Goal: Transaction & Acquisition: Purchase product/service

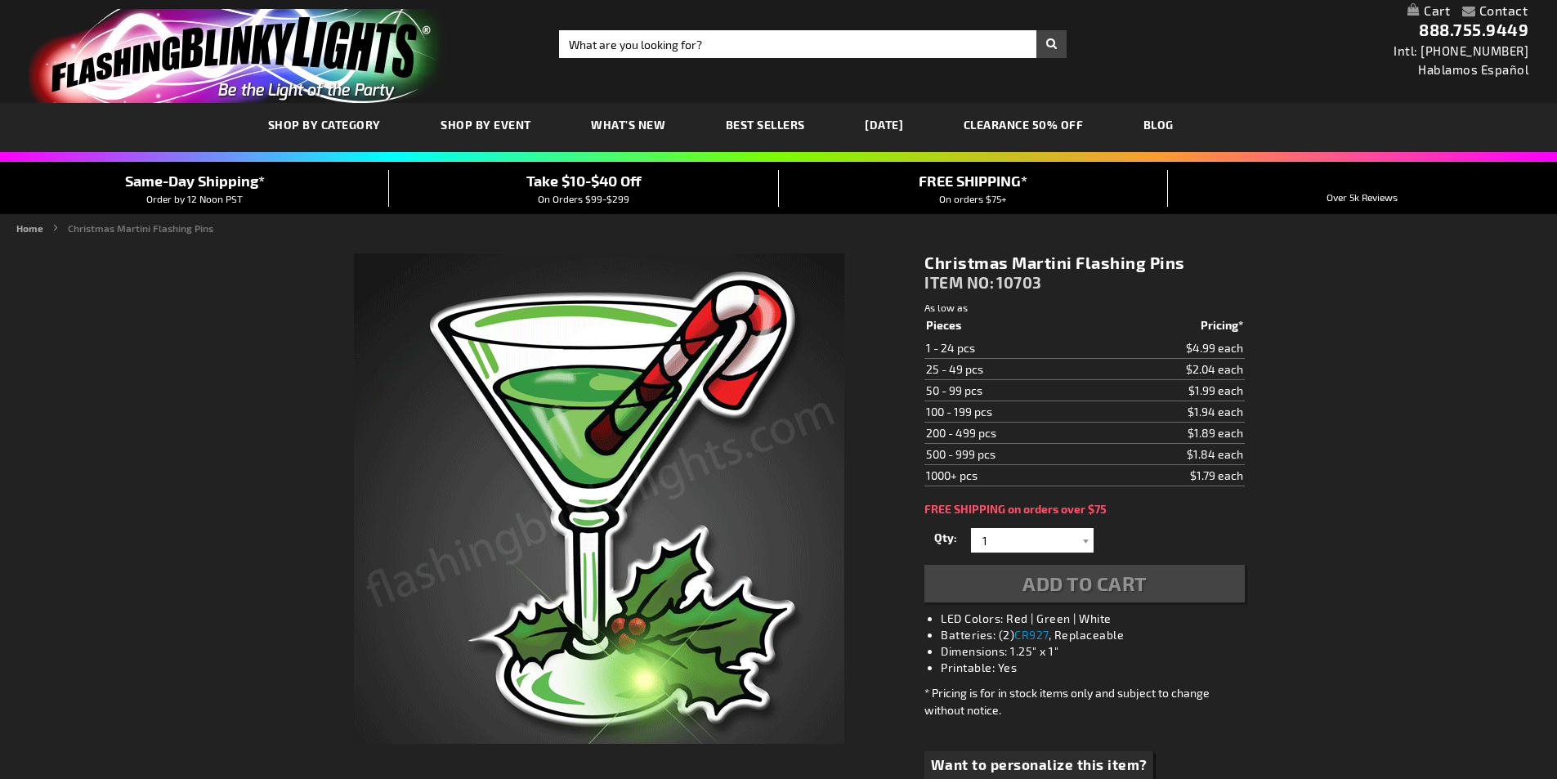
drag, startPoint x: 0, startPoint y: 0, endPoint x: 993, endPoint y: 433, distance: 1083.3
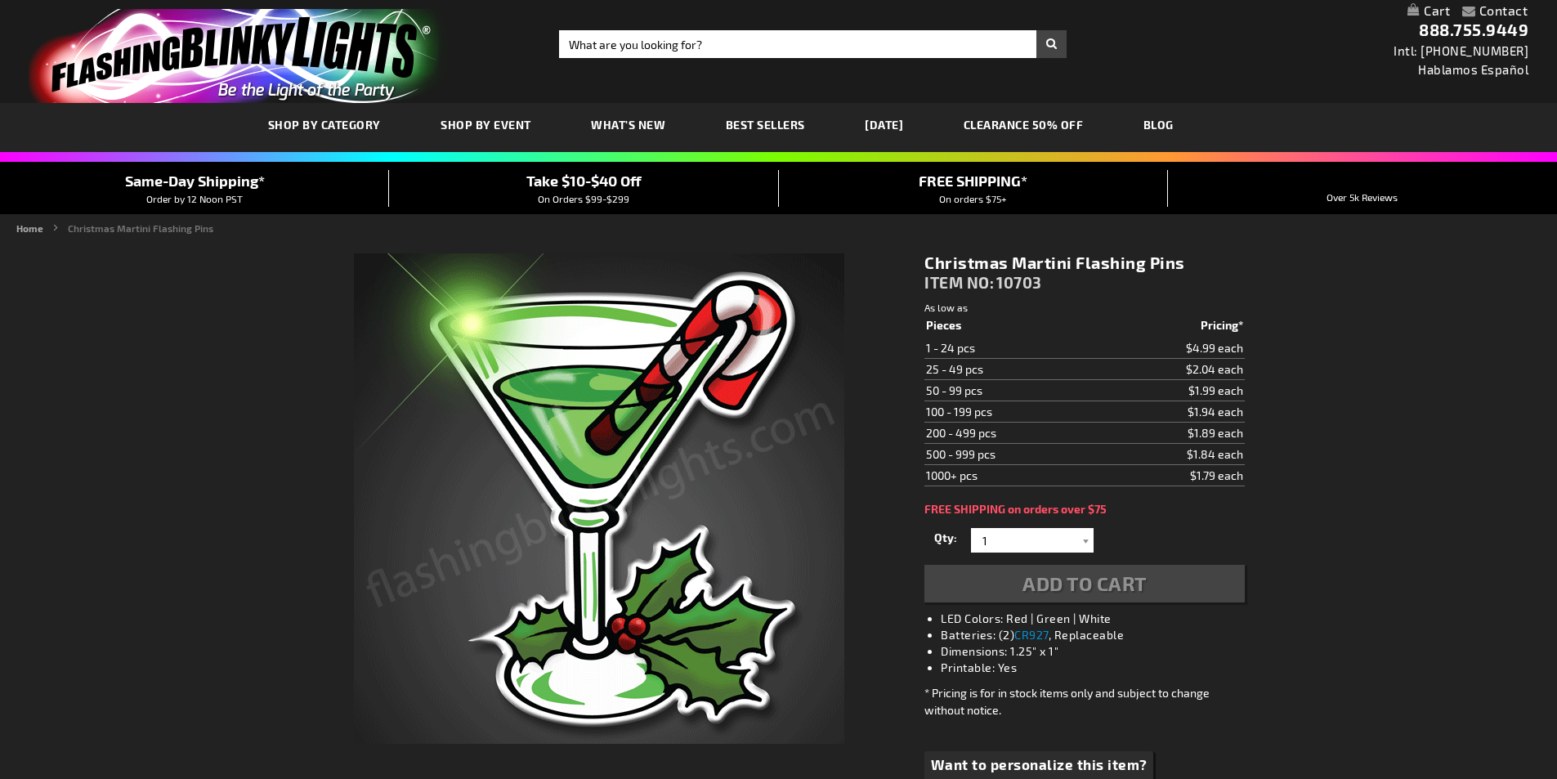
click at [993, 433] on td "200 - 499 pcs" at bounding box center [1012, 432] width 176 height 21
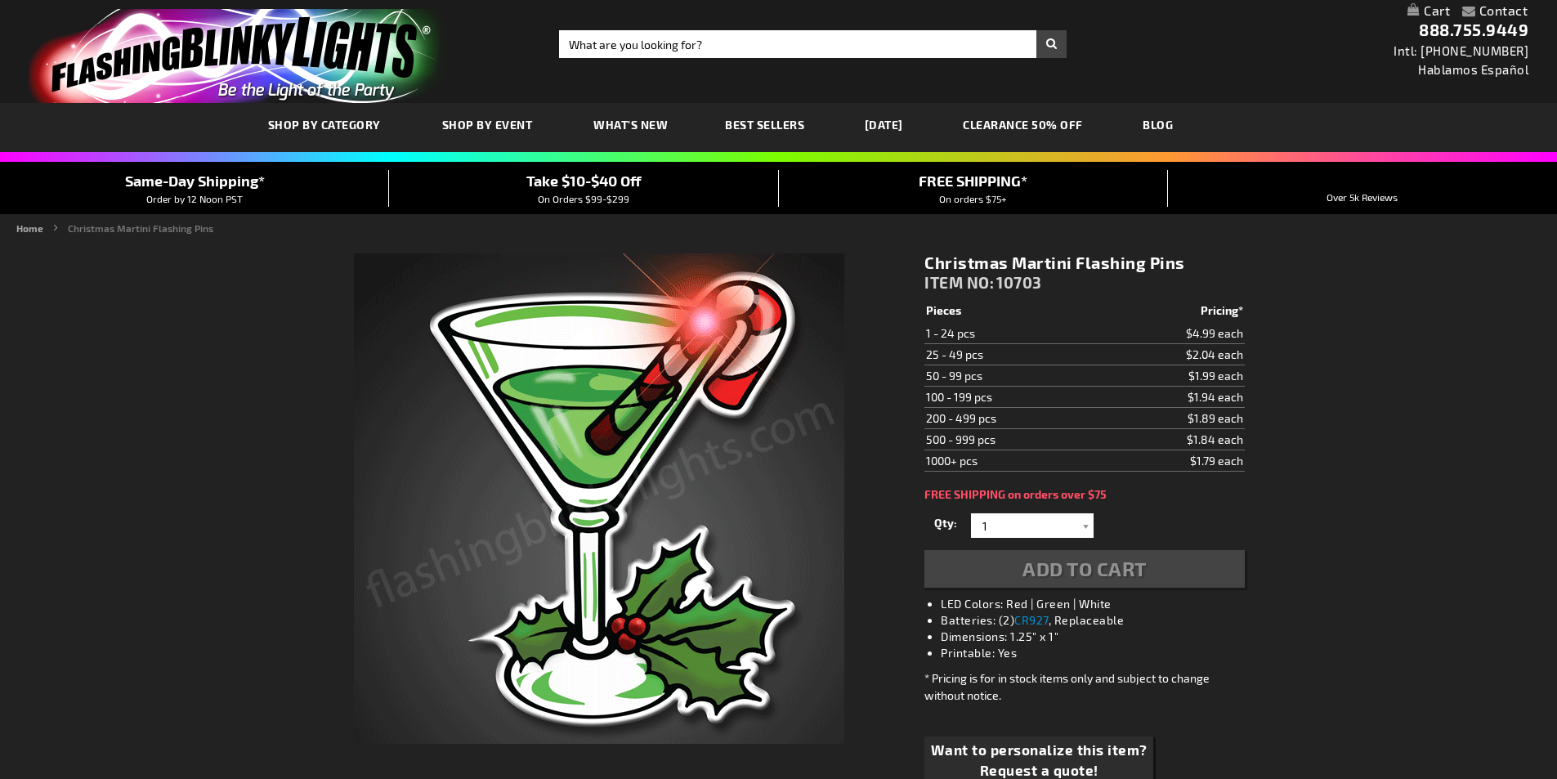
drag, startPoint x: 1192, startPoint y: 429, endPoint x: 1223, endPoint y: 434, distance: 30.6
click at [1223, 434] on td "$1.84 each" at bounding box center [1172, 439] width 145 height 21
click at [1218, 423] on td "$1.89 each" at bounding box center [1172, 418] width 145 height 21
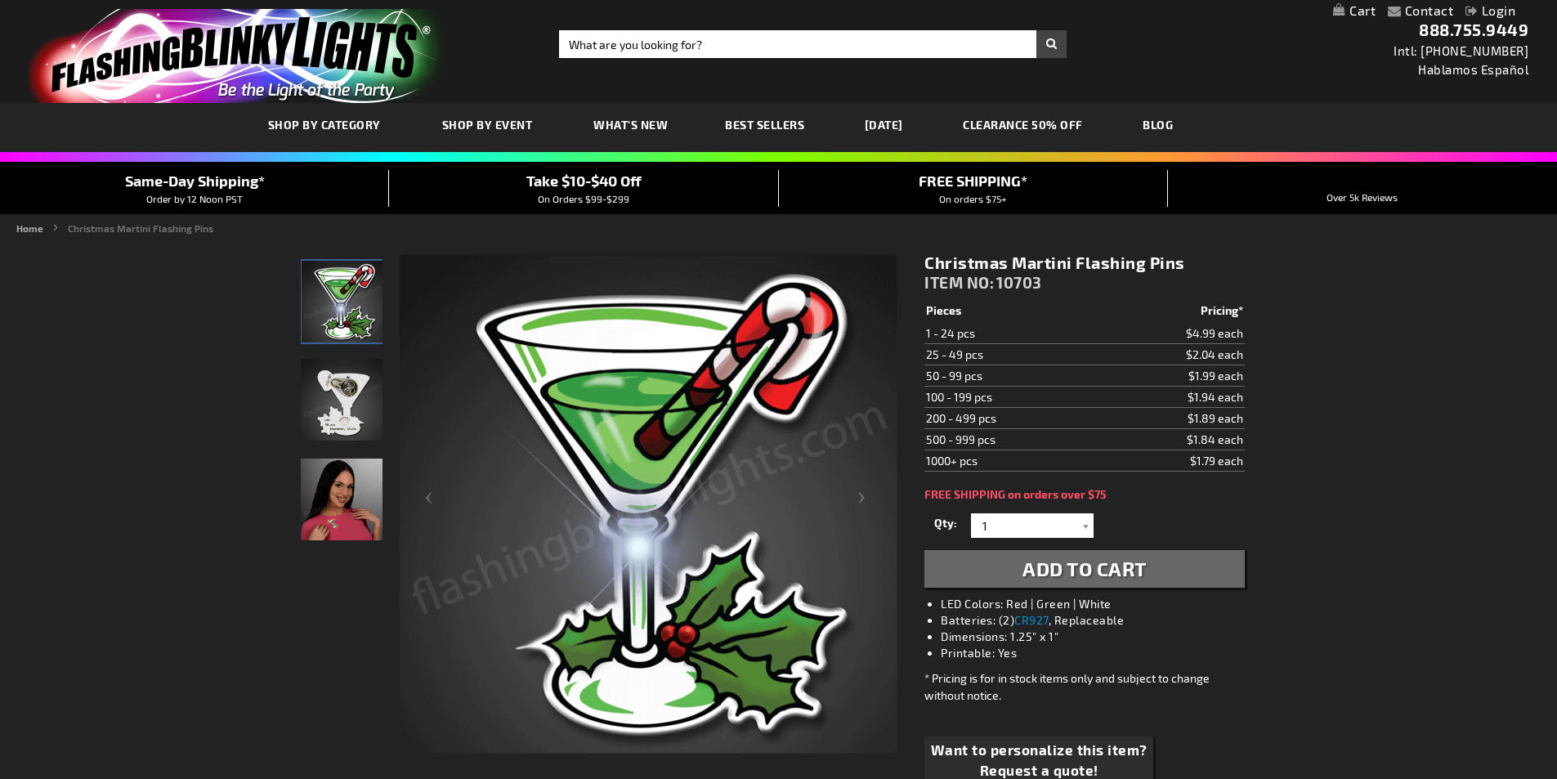
click at [353, 403] on img "Light Up Christmas Martini Glass LED Pin" at bounding box center [342, 400] width 82 height 82
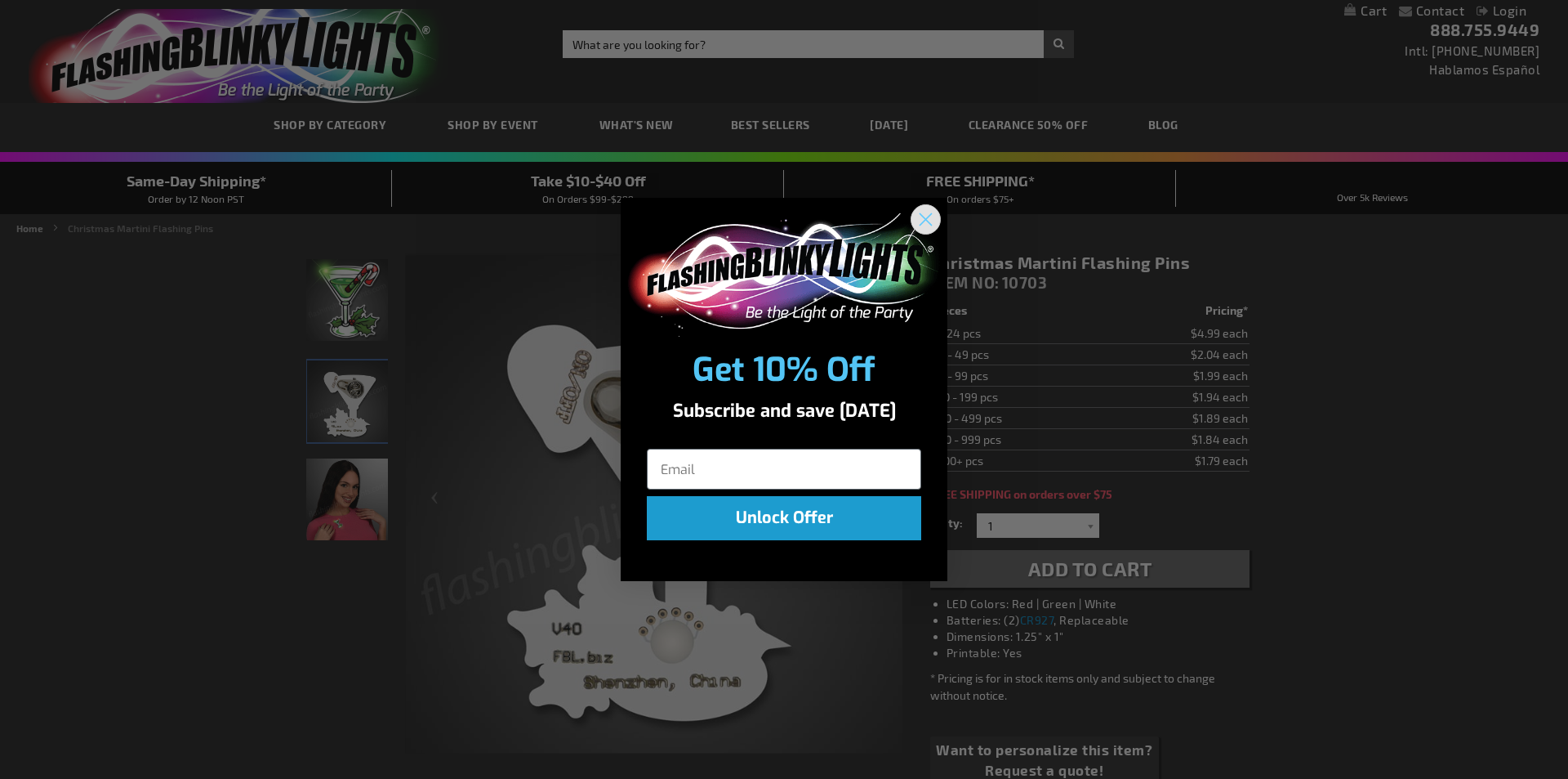
click at [931, 219] on circle "Close dialog" at bounding box center [925, 219] width 27 height 27
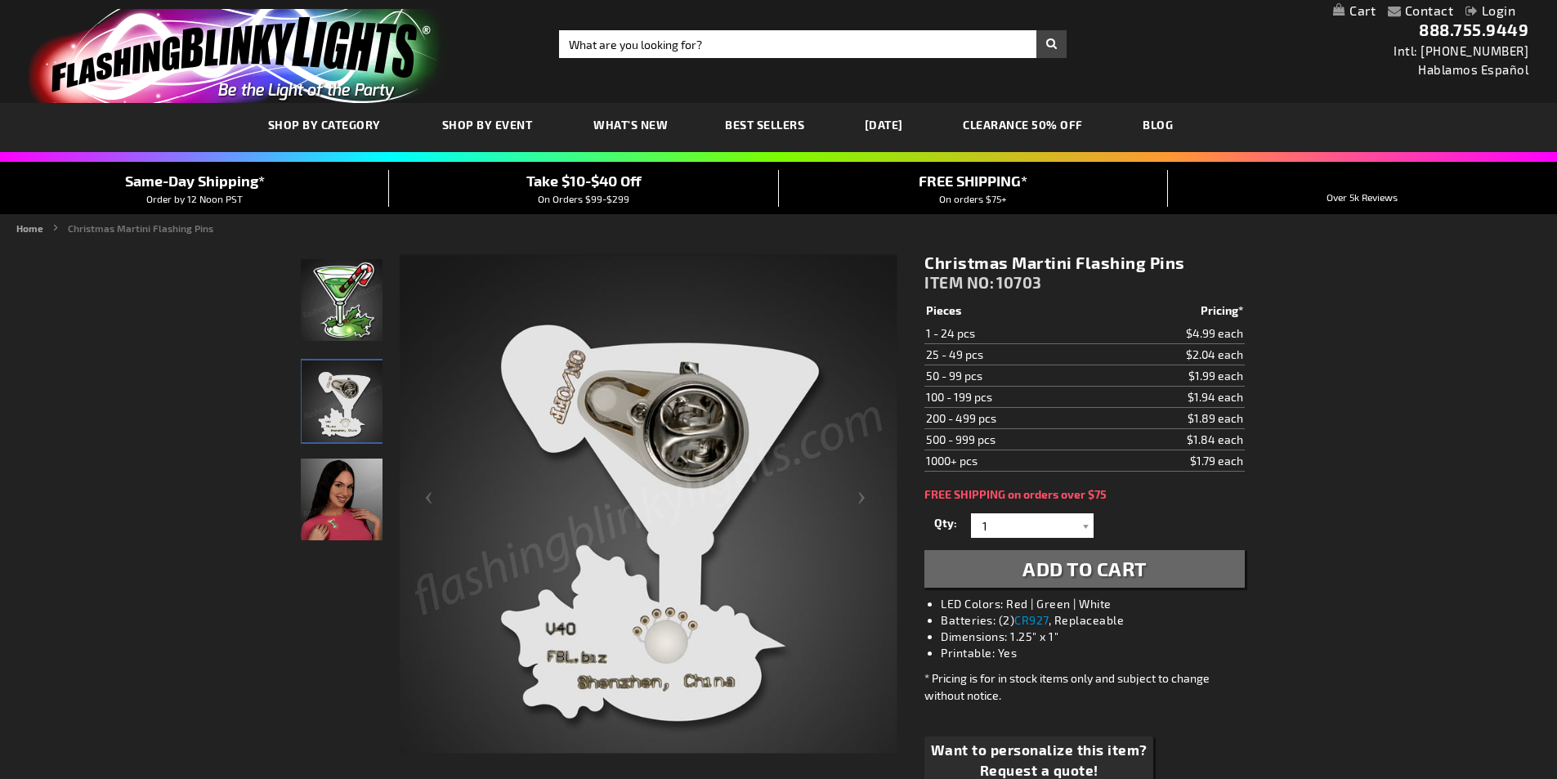
click at [336, 293] on img "Light Up Christmas Martini Glass LED Pin" at bounding box center [342, 300] width 82 height 82
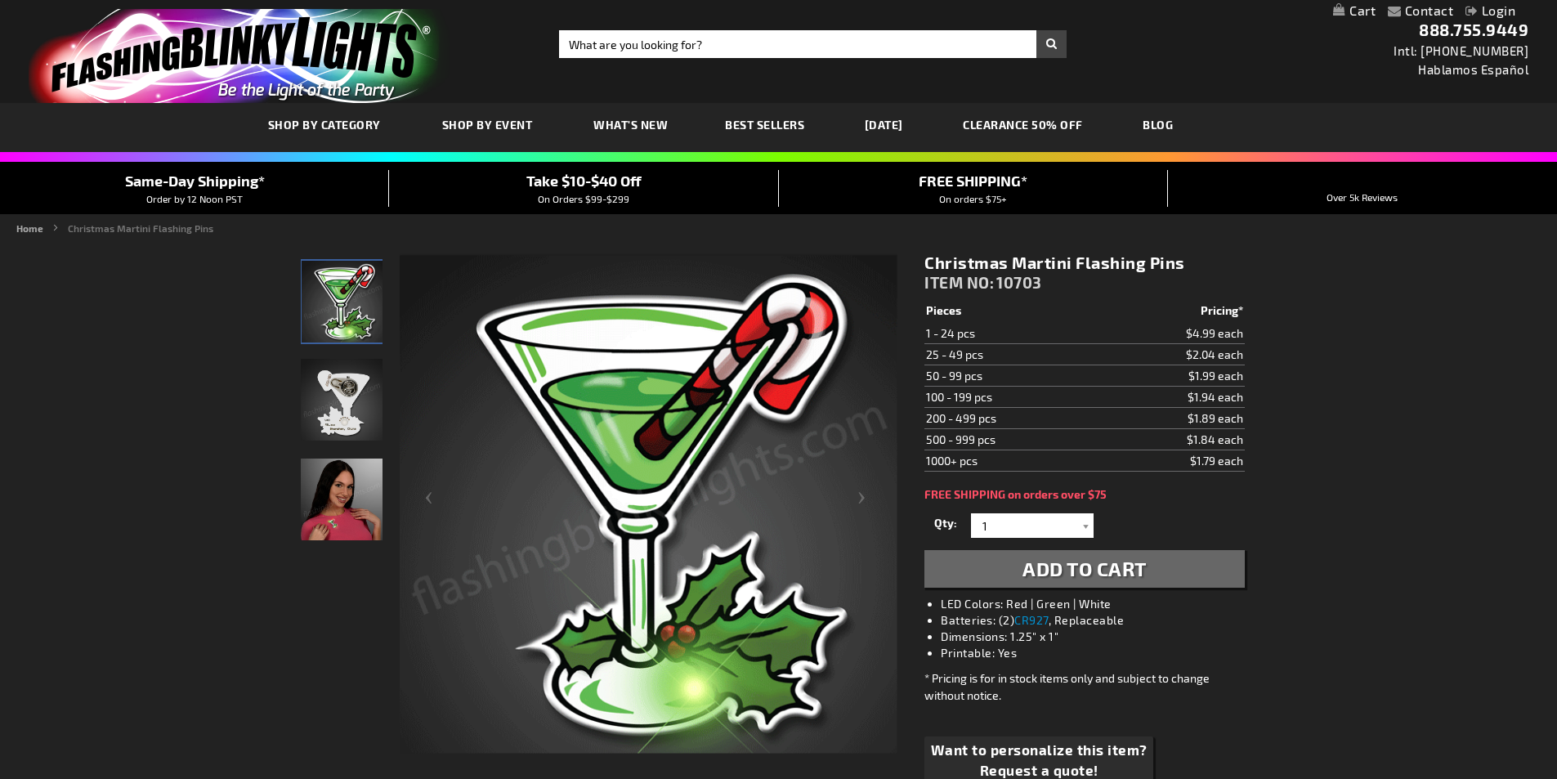
drag, startPoint x: 1216, startPoint y: 660, endPoint x: 1204, endPoint y: 668, distance: 14.3
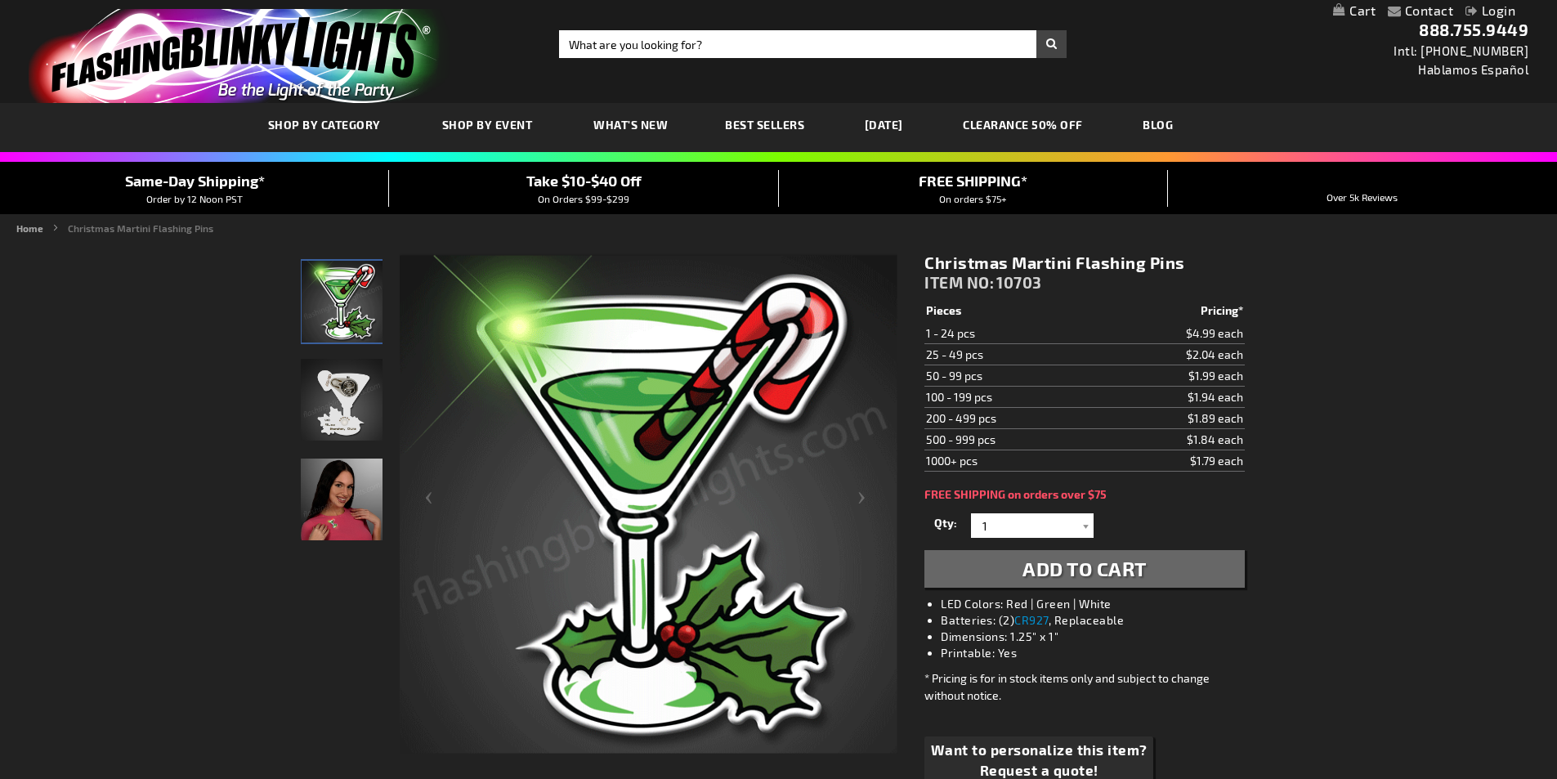
click at [1218, 660] on li "Printable: Yes" at bounding box center [1101, 653] width 320 height 16
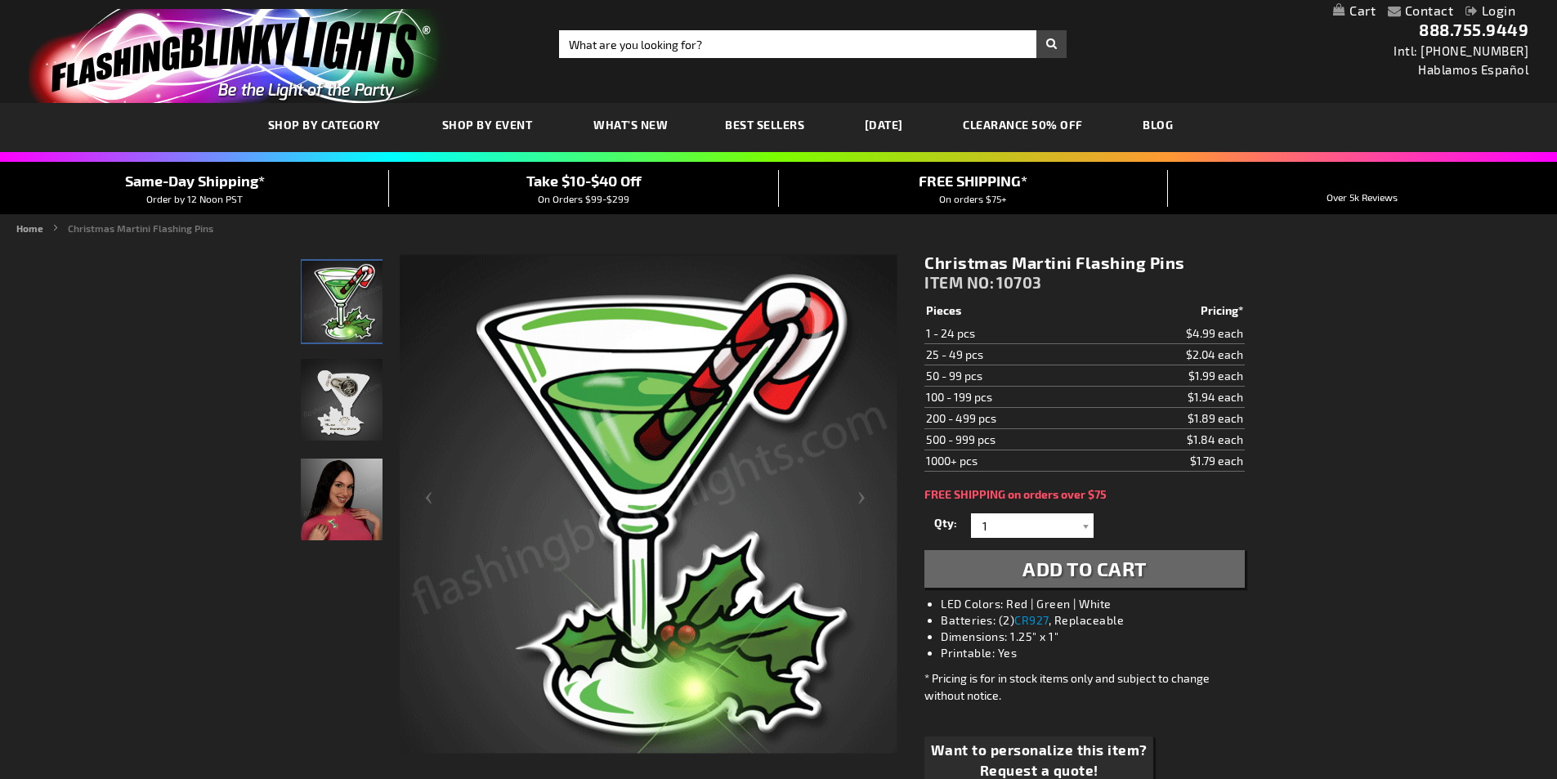
scroll to position [82, 0]
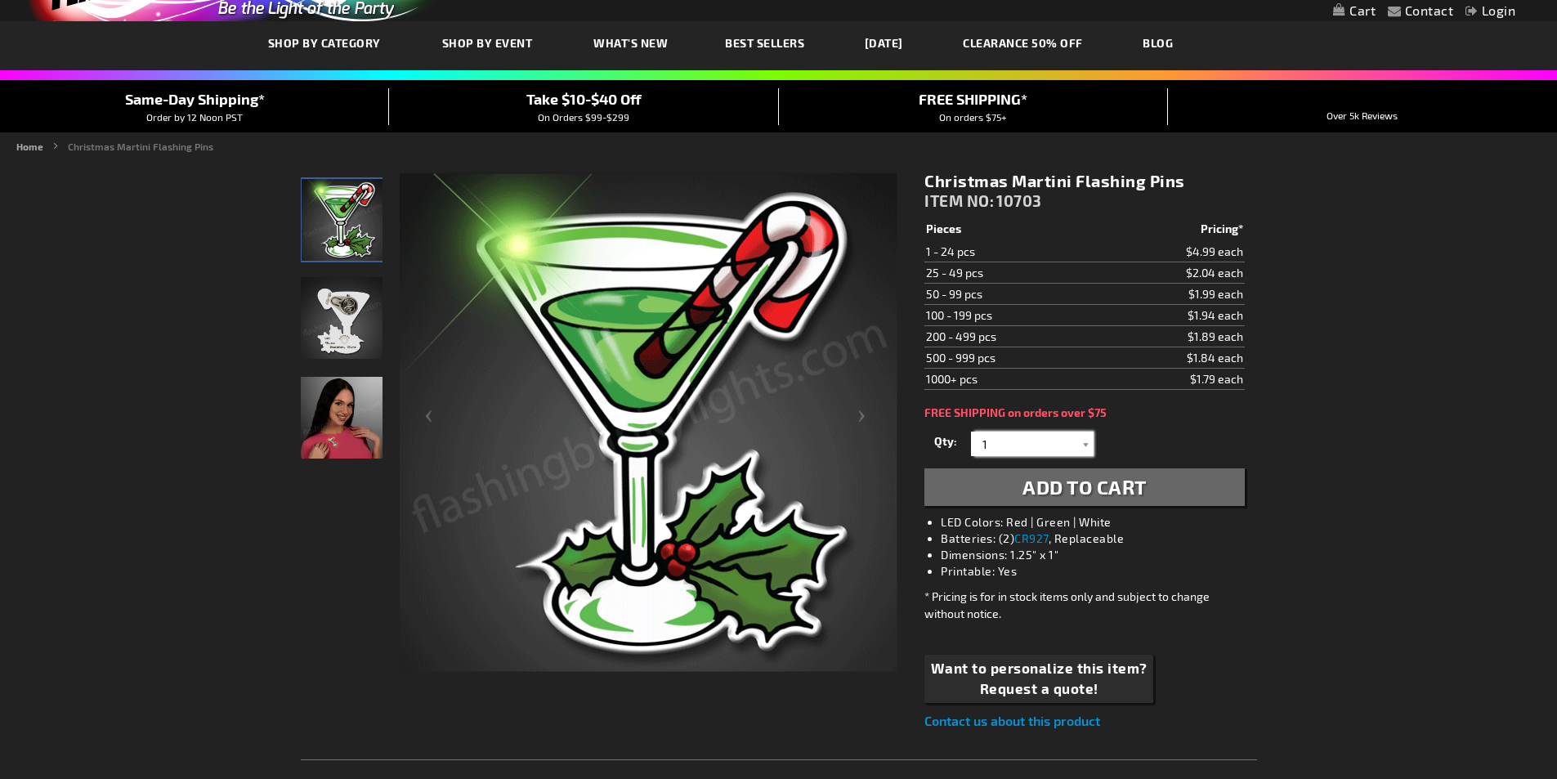
click at [1029, 432] on input "1" at bounding box center [1034, 443] width 118 height 25
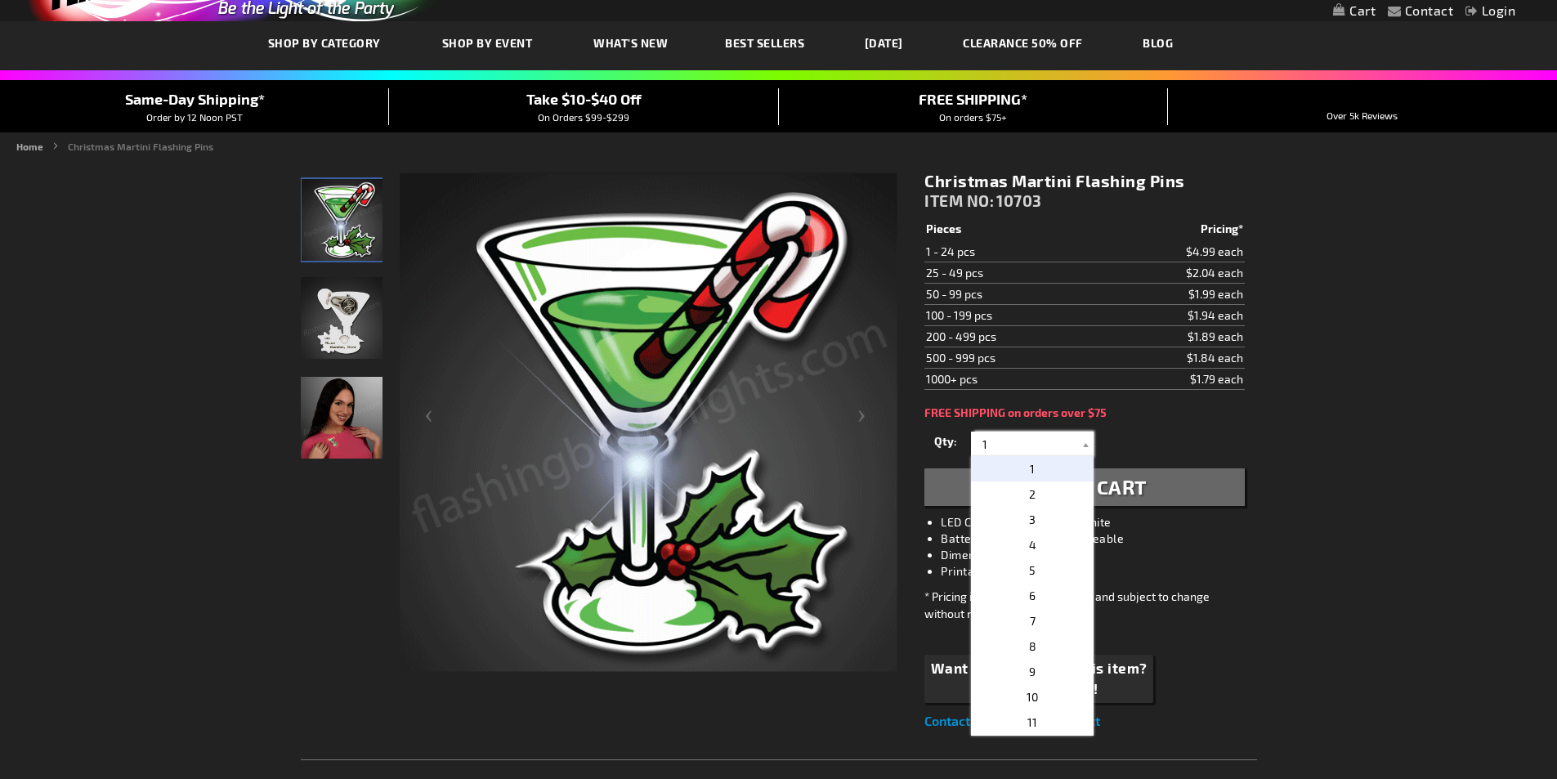
click at [1030, 453] on input "1" at bounding box center [1034, 443] width 118 height 25
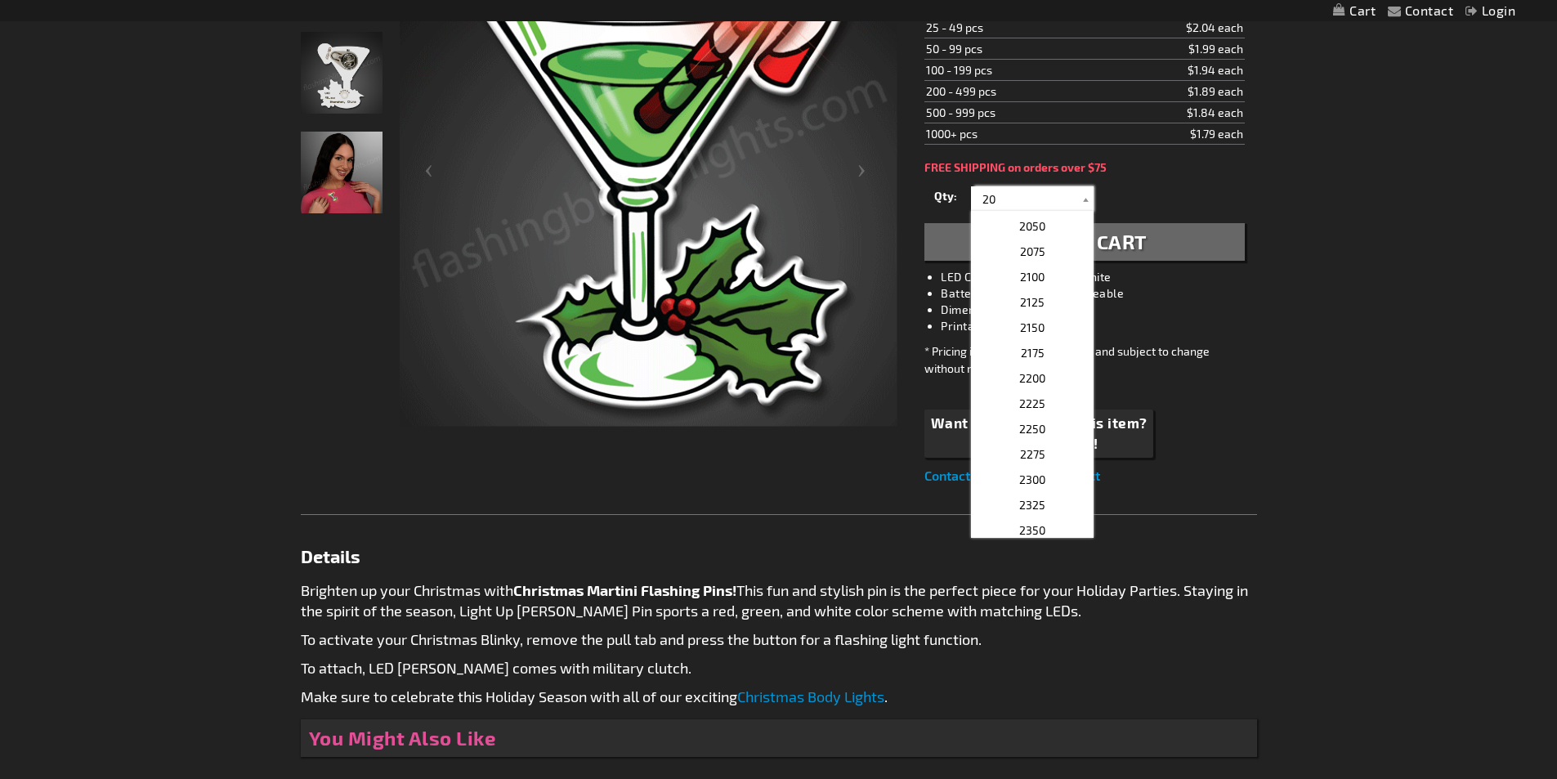
scroll to position [0, 0]
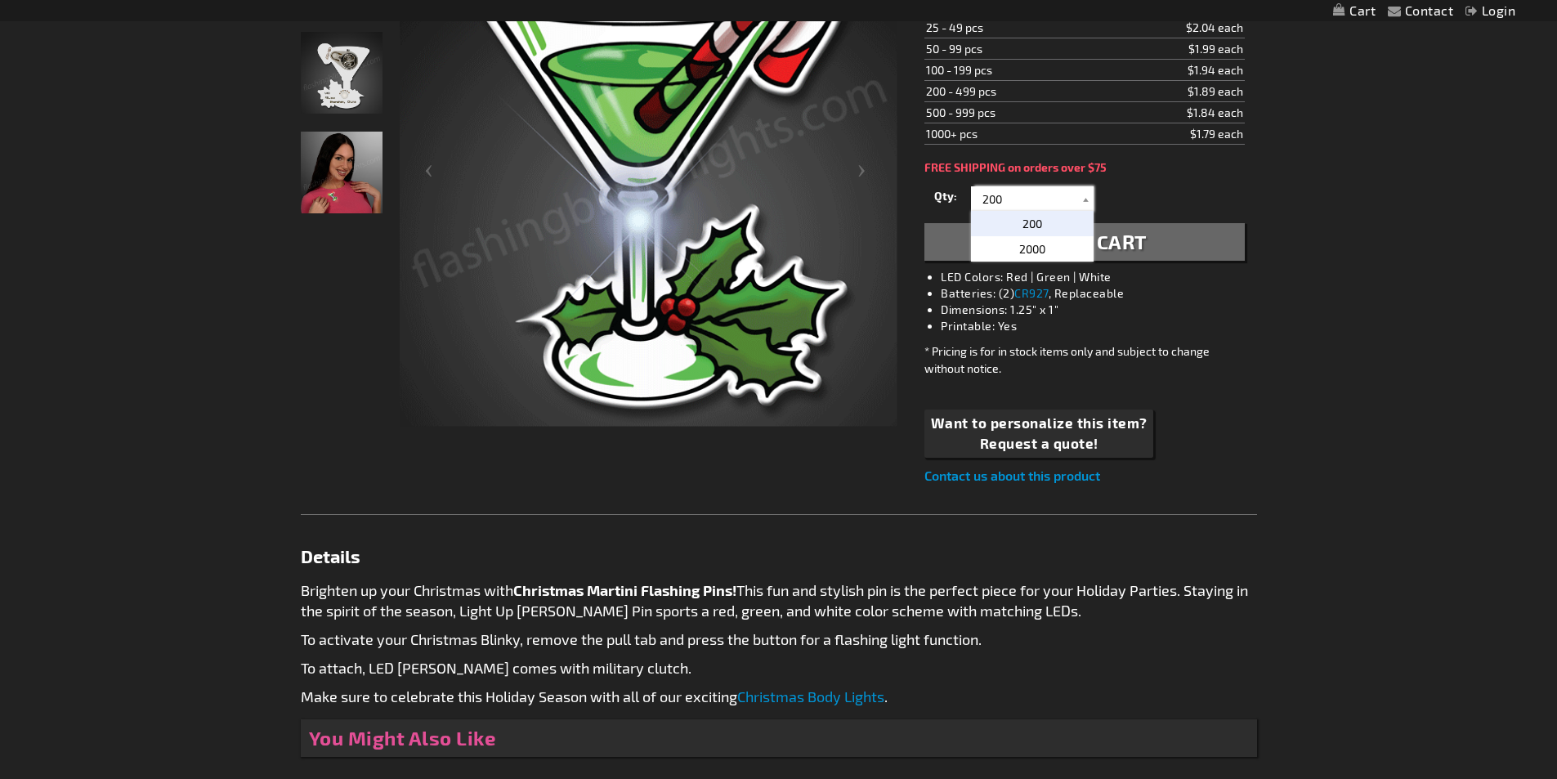
type input "200"
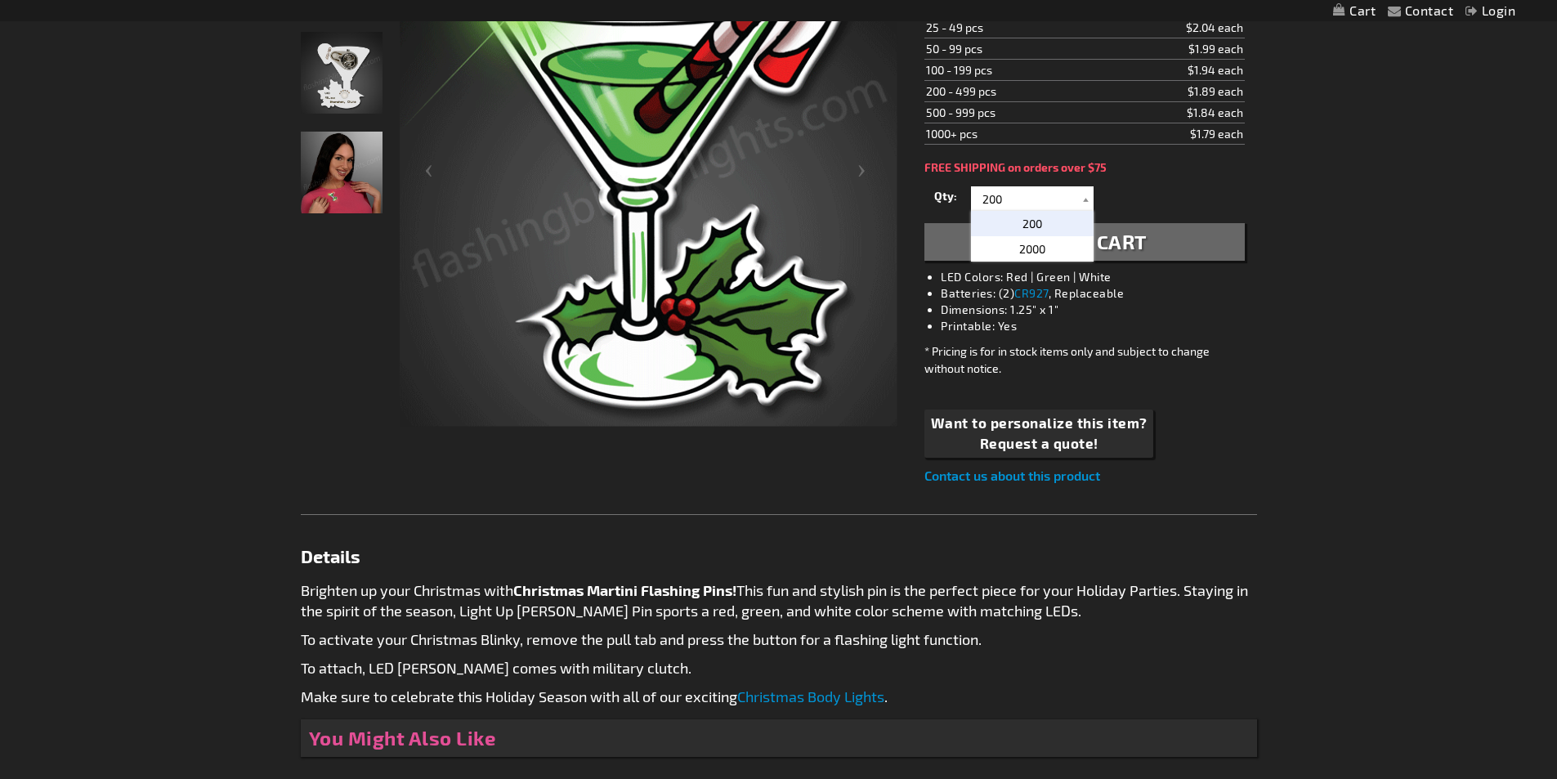
click at [1019, 226] on p "200" at bounding box center [1032, 223] width 123 height 25
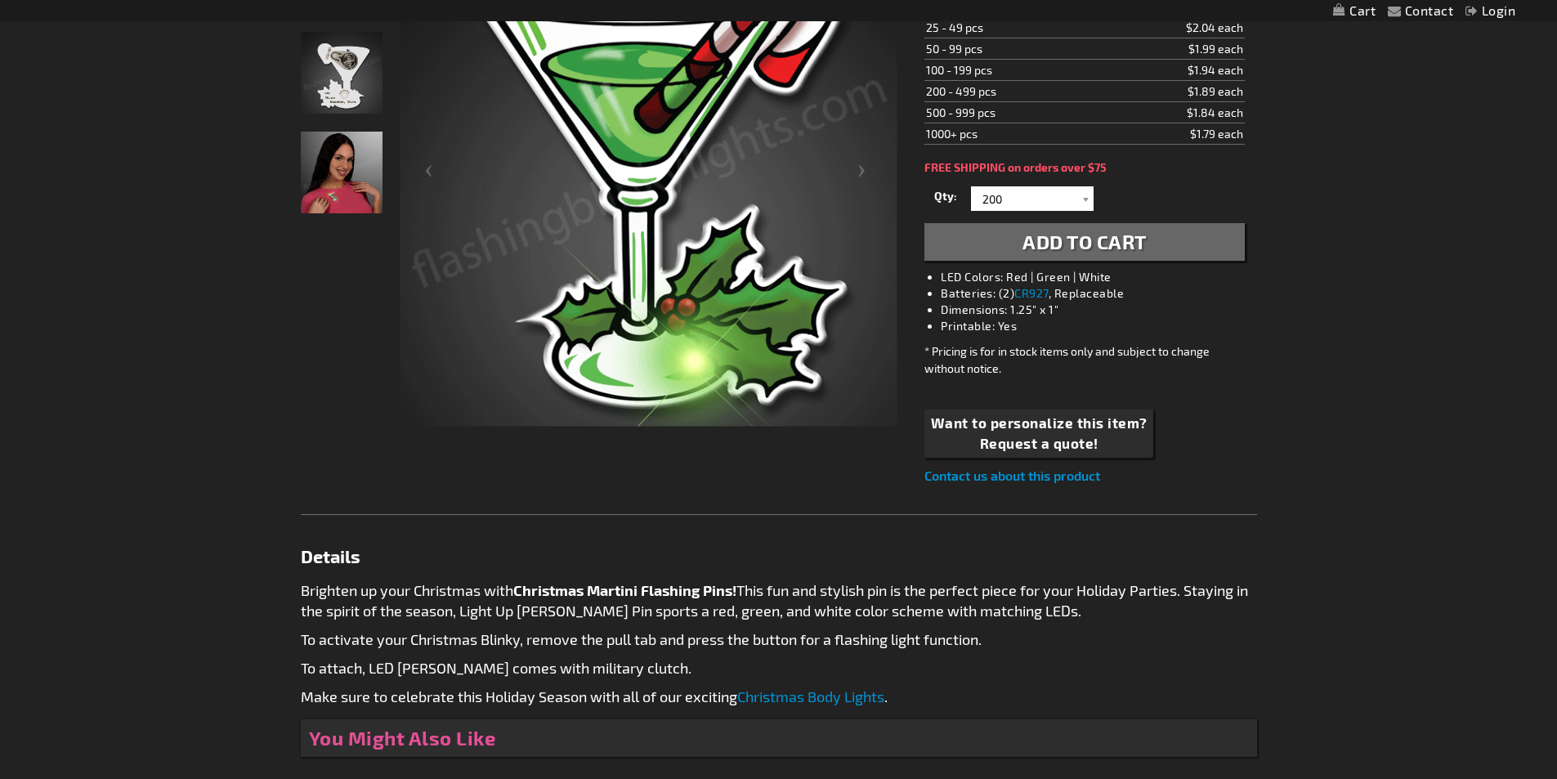
click at [1035, 360] on div "* Pricing is for in stock items only and subject to change without notice." at bounding box center [1084, 359] width 320 height 34
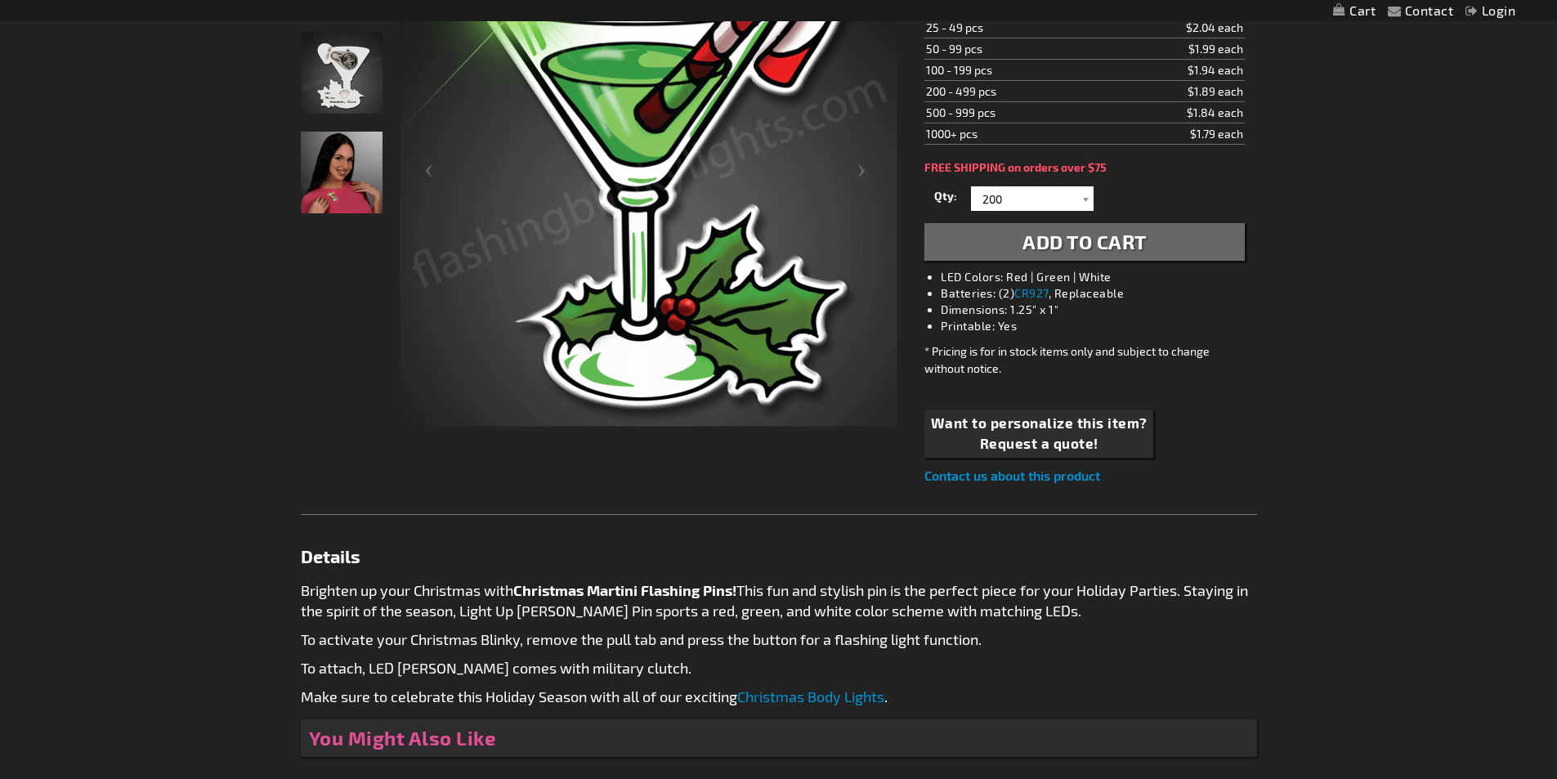
scroll to position [163, 0]
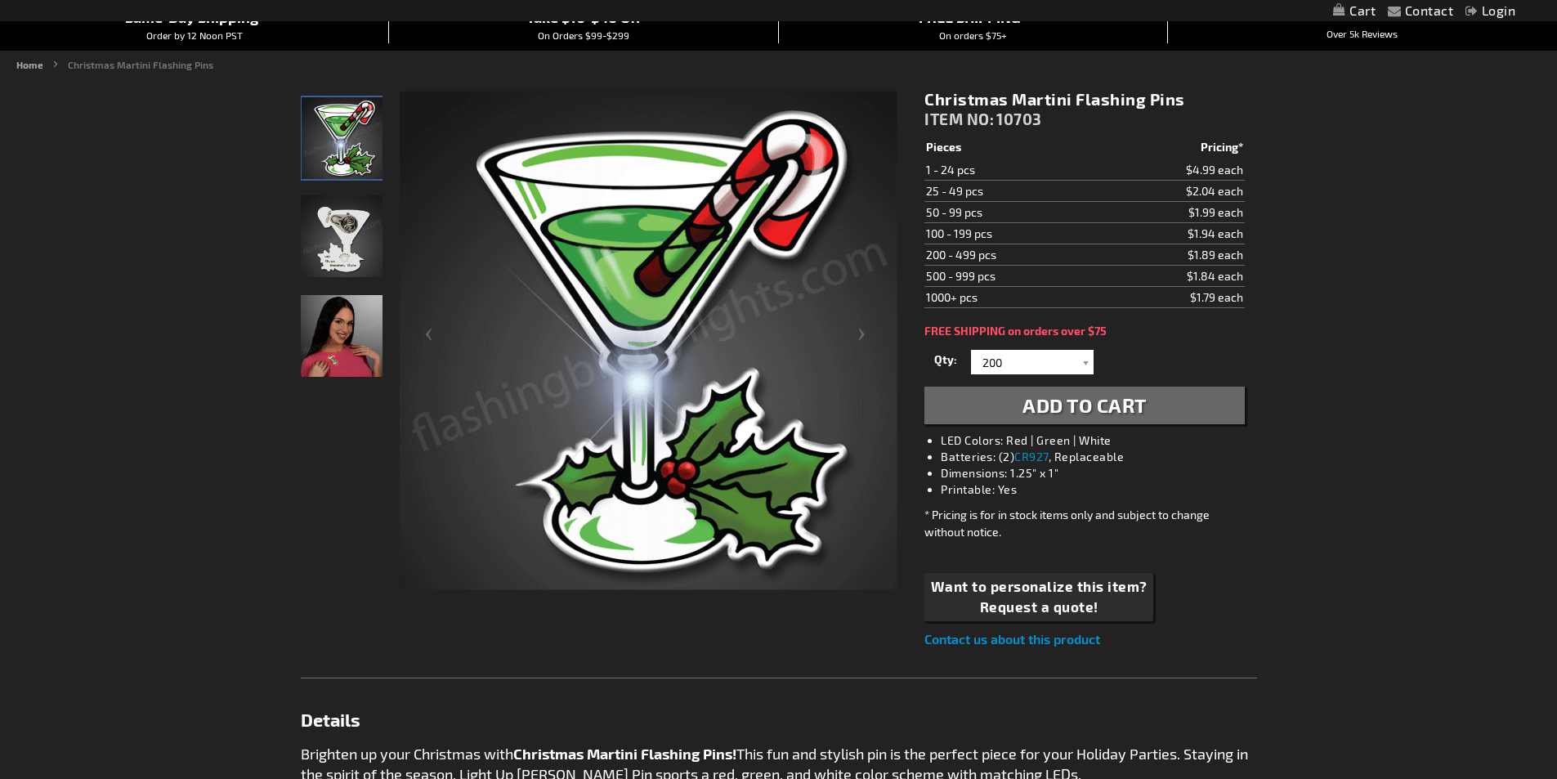
click at [1025, 400] on span "Add to Cart" at bounding box center [1084, 405] width 124 height 24
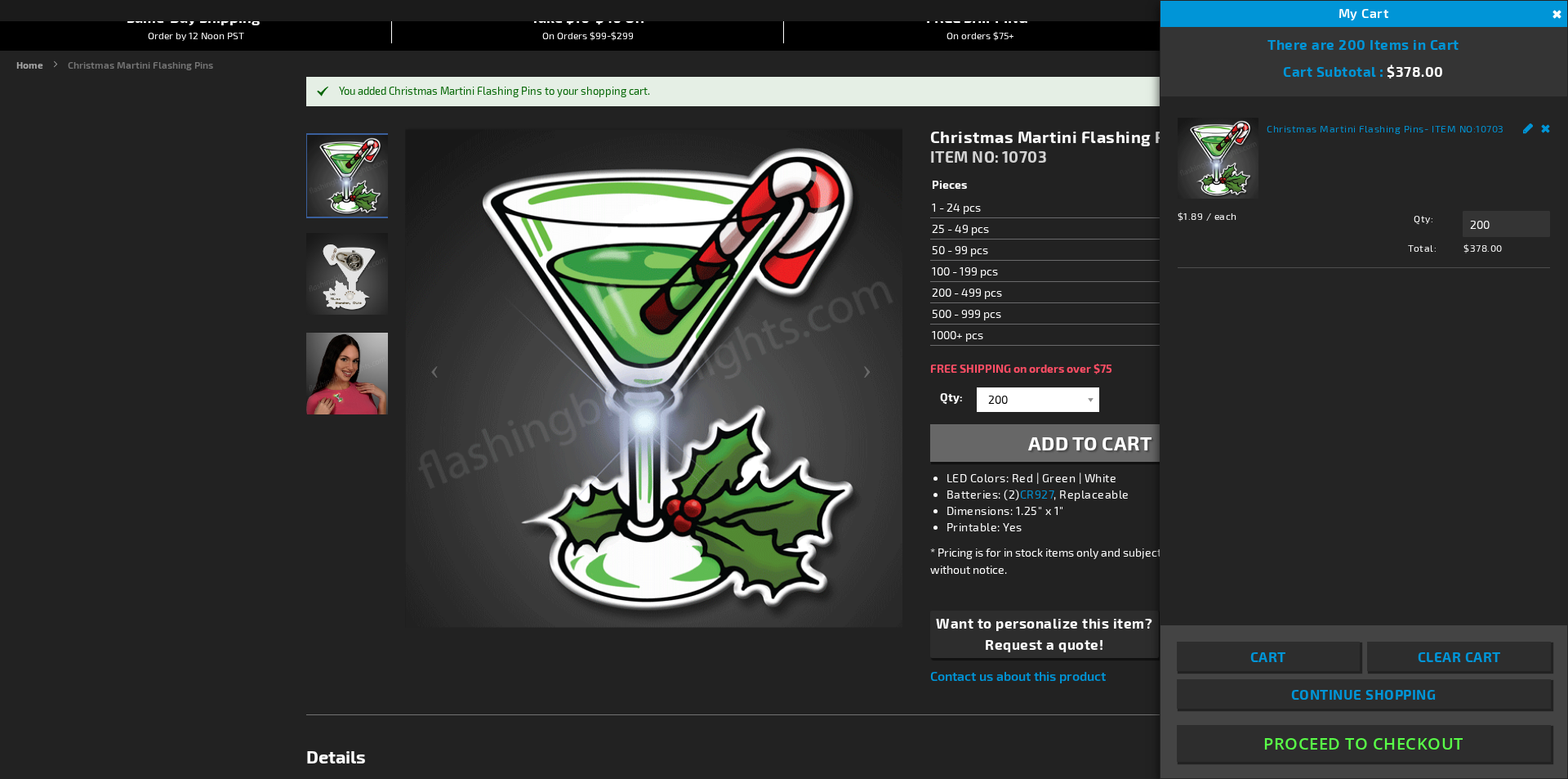
click at [1070, 590] on div "Christmas Martini Flashing Pins ITEM NO: 10703 $1.79 Pieces Pricing* 1 - 24 pcs…" at bounding box center [1090, 406] width 344 height 584
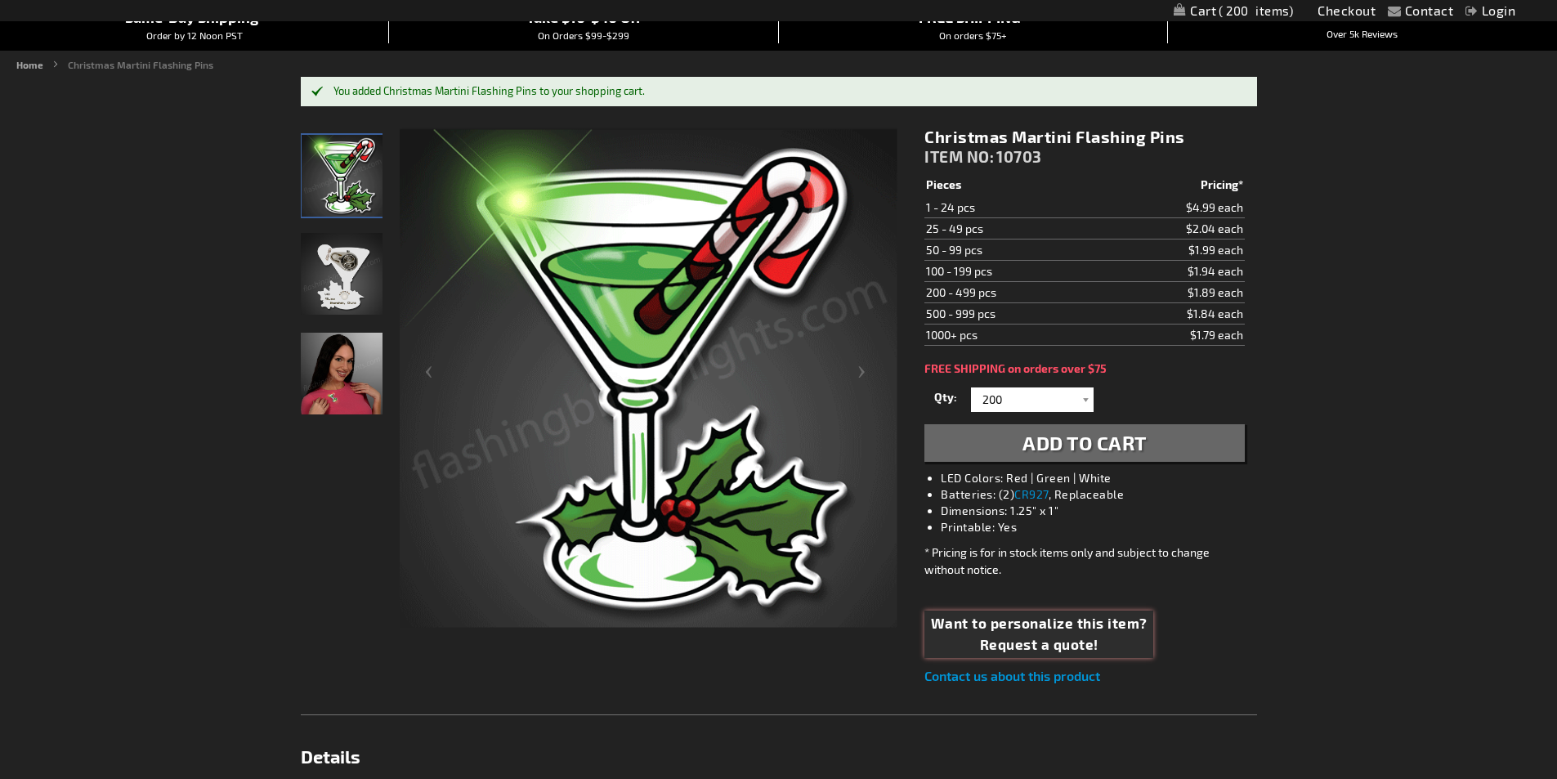
click at [1051, 642] on span "Request a quote!" at bounding box center [1039, 644] width 217 height 21
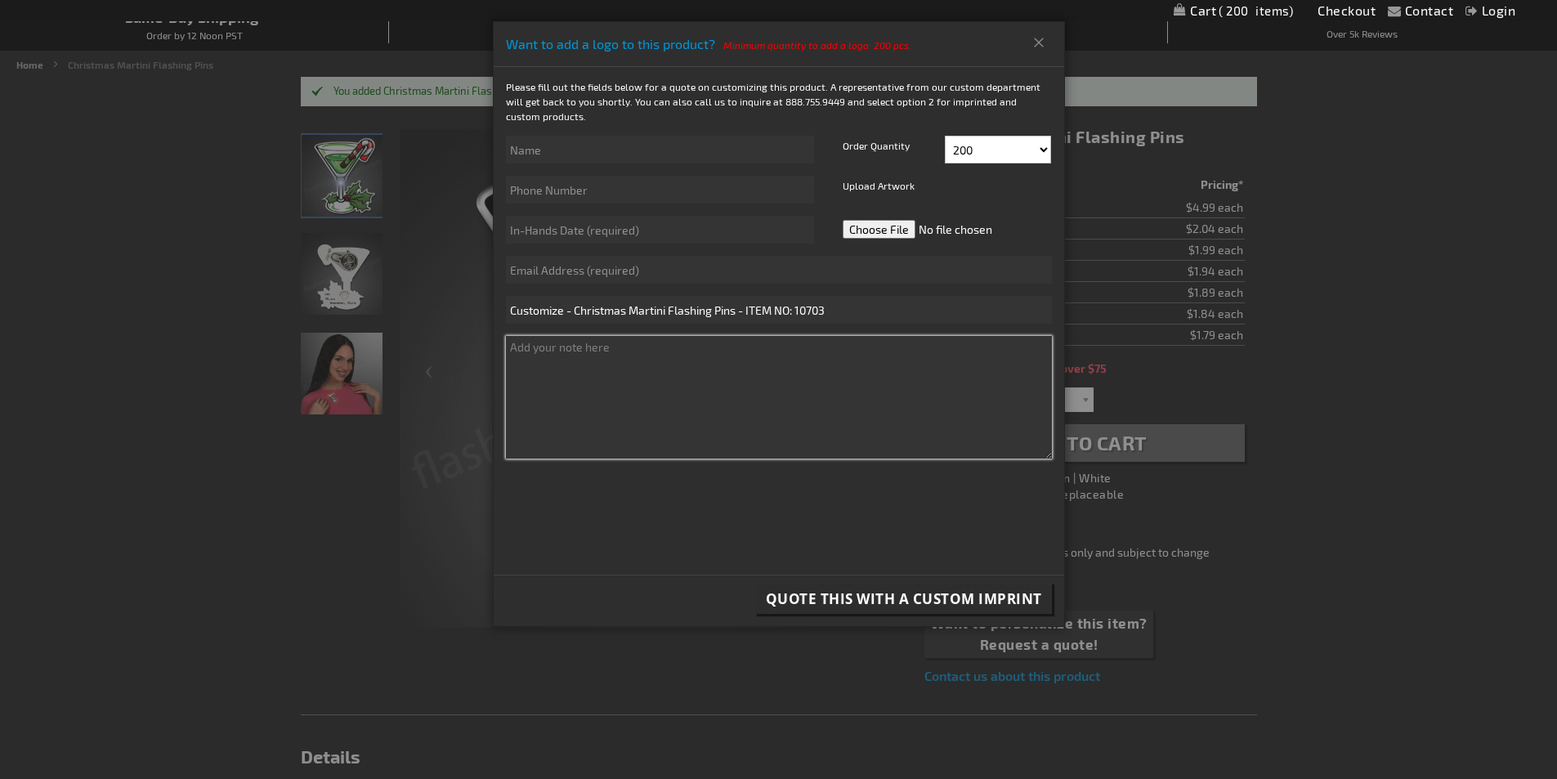
click at [621, 367] on textarea at bounding box center [779, 397] width 546 height 123
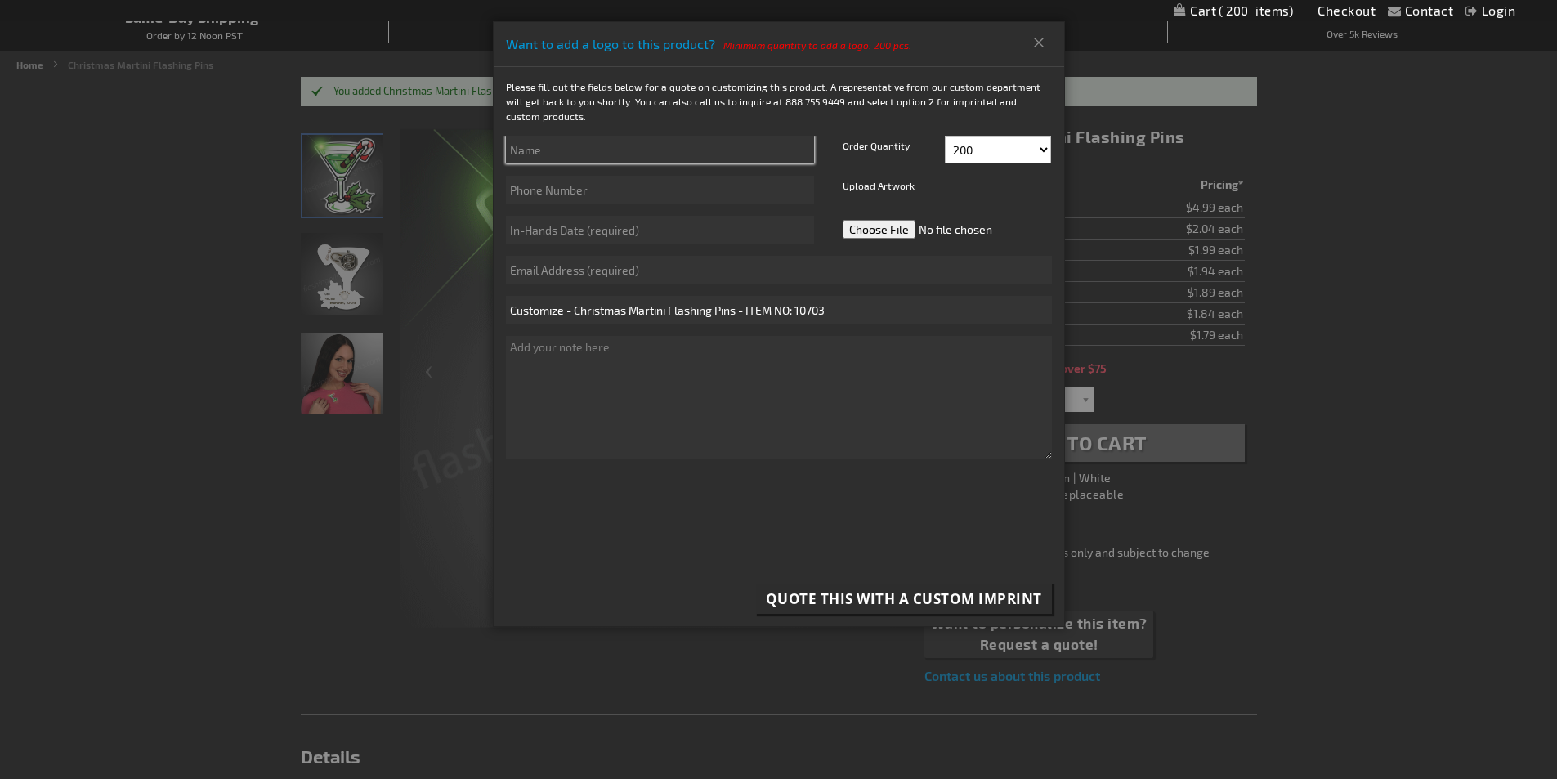
click at [577, 154] on input "text" at bounding box center [660, 150] width 308 height 28
type input "Jenna"
type input "4053071800"
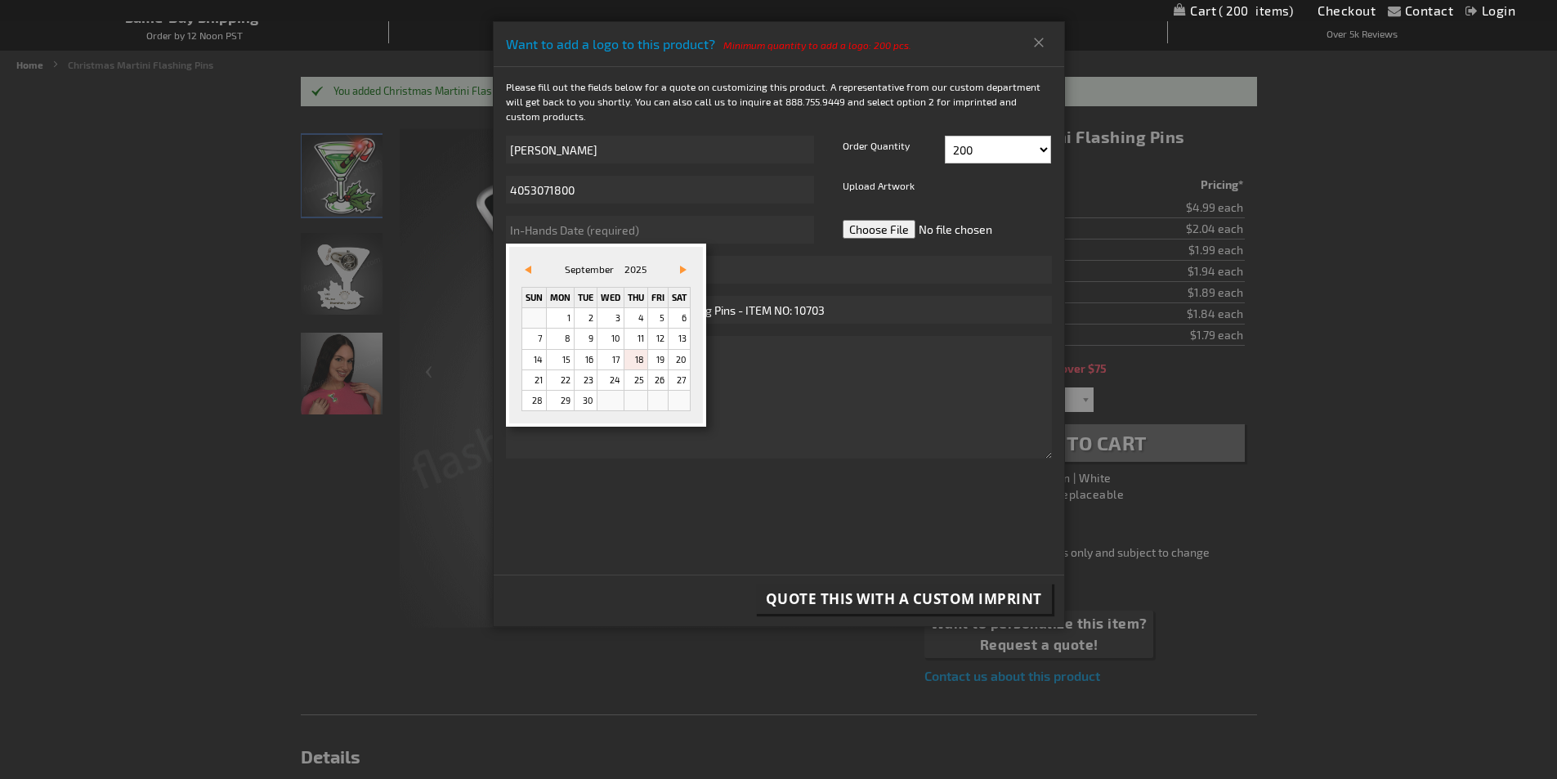
click at [682, 270] on link "Vor&#x3e;" at bounding box center [680, 270] width 18 height 18
click at [566, 355] on link "10" at bounding box center [560, 360] width 27 height 20
type input "11/10/2025"
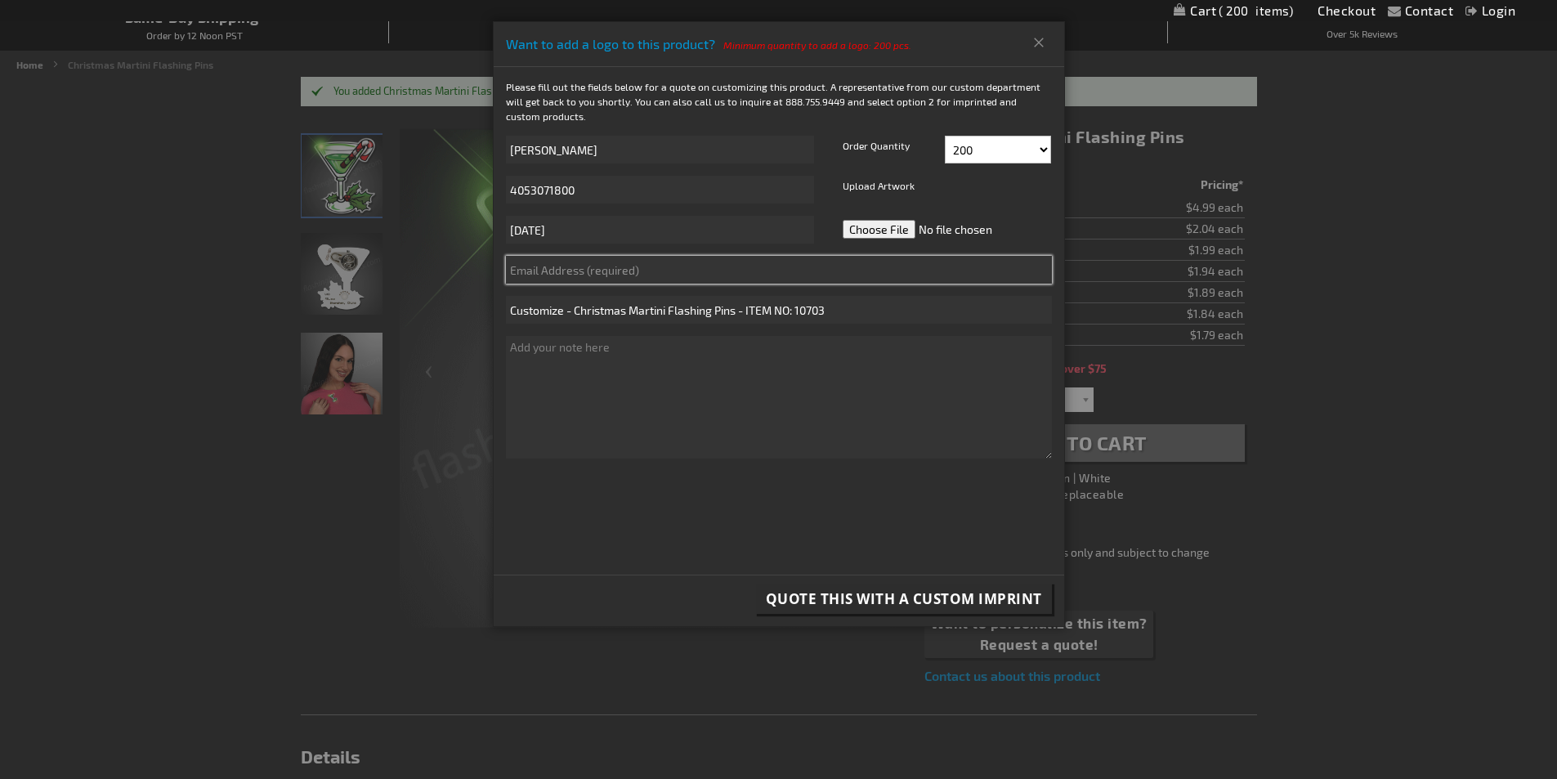
click at [567, 267] on input "text" at bounding box center [779, 270] width 546 height 28
type input "j"
type input "jwoodward@nrh-ok.com"
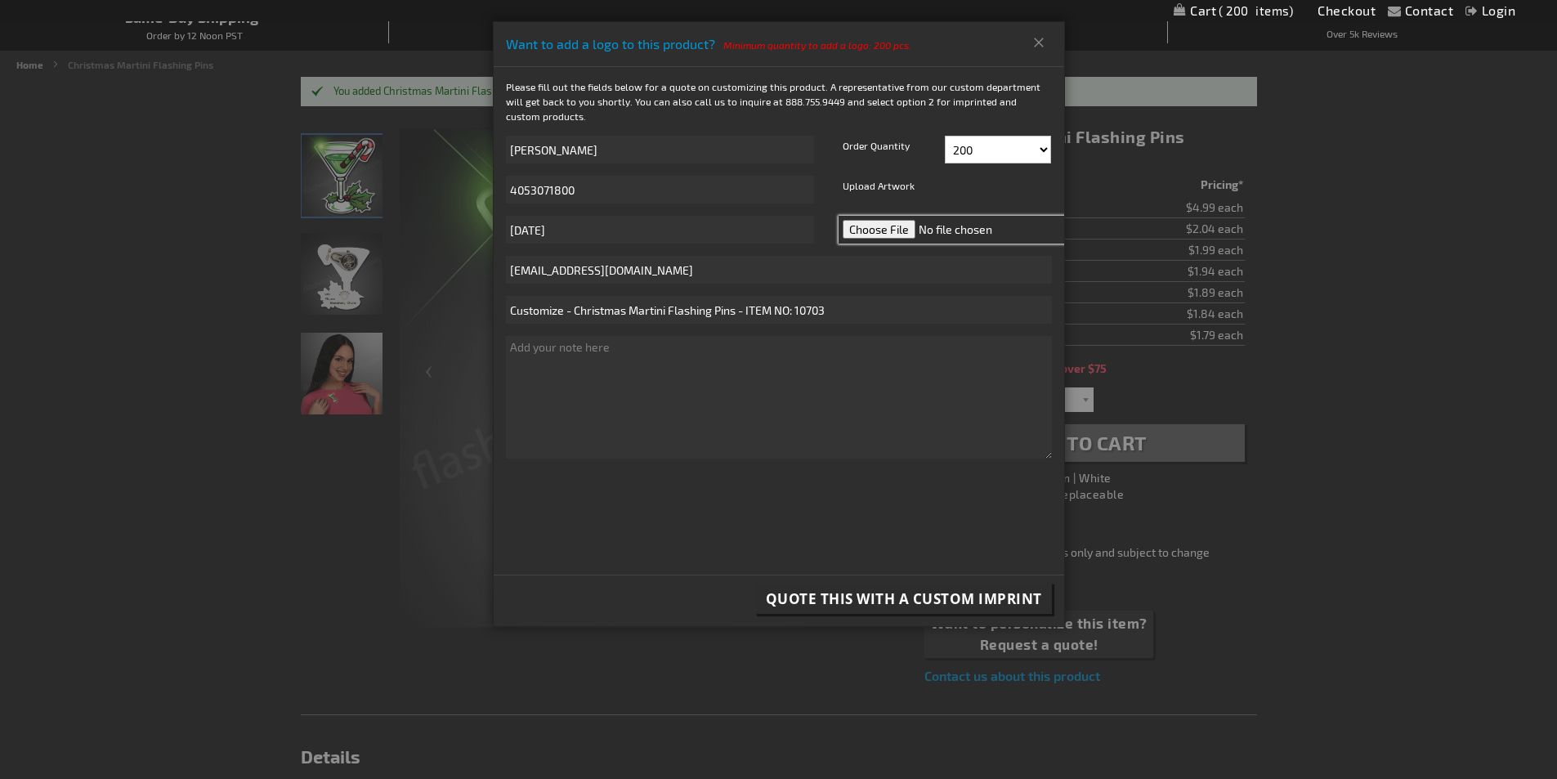
click at [876, 230] on input "file" at bounding box center [953, 230] width 230 height 28
type input "C:\fakepath\vision bank.jpg"
click at [897, 596] on span "Quote this with a Custom Imprint" at bounding box center [904, 598] width 276 height 19
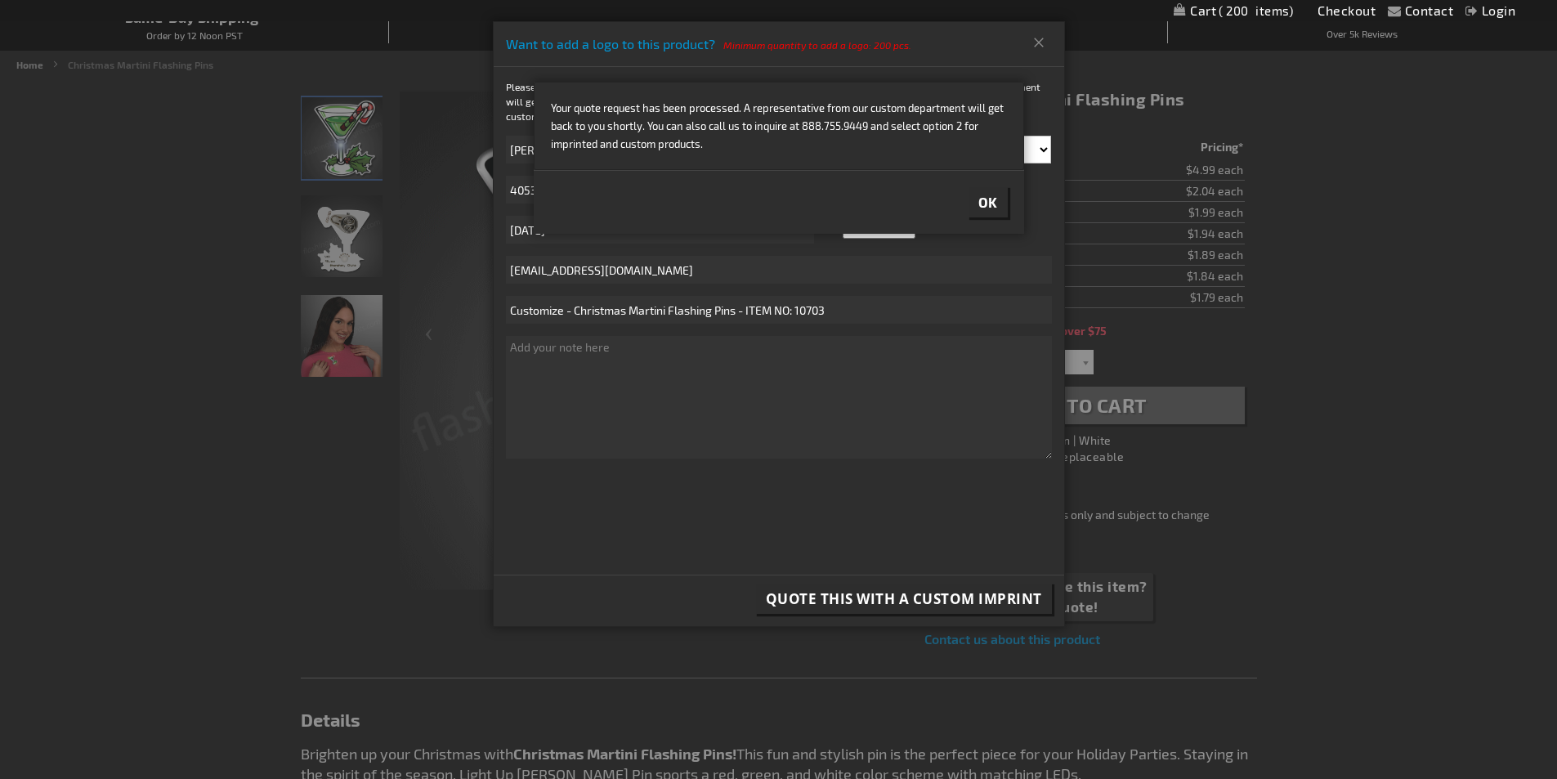
scroll to position [82, 0]
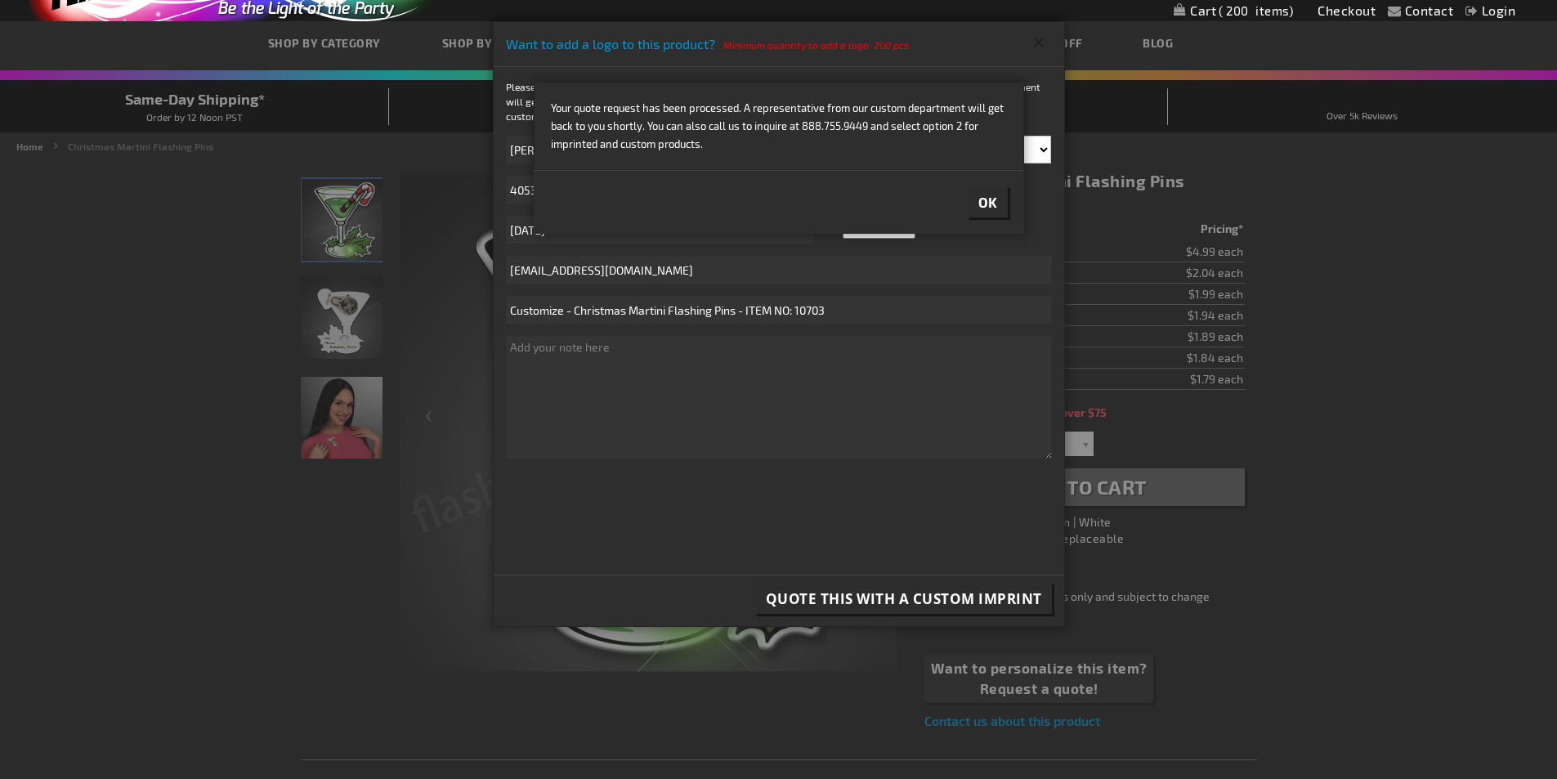
click at [1046, 42] on button "Close" at bounding box center [1039, 42] width 27 height 26
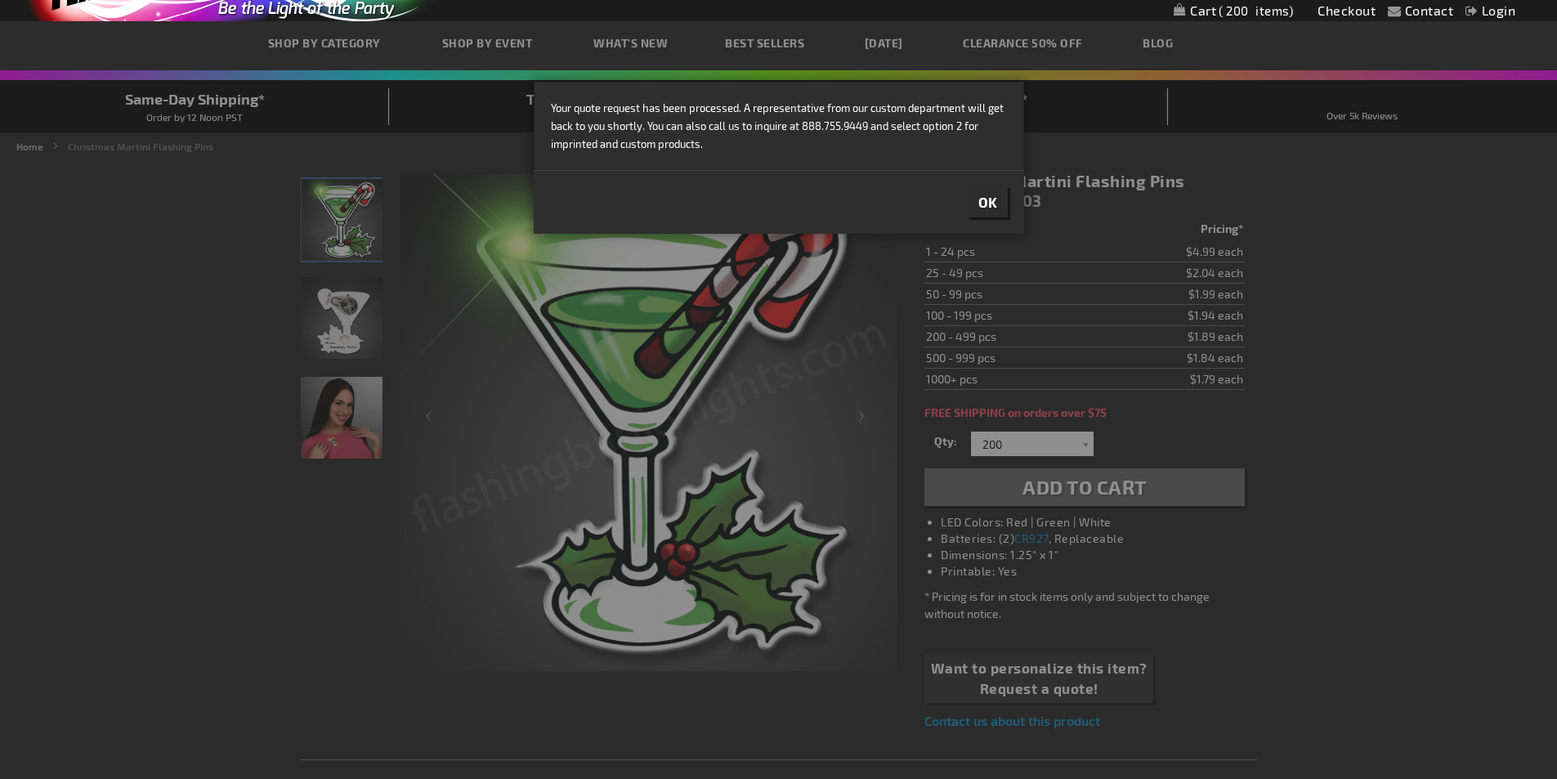
click at [1419, 275] on div at bounding box center [778, 389] width 1557 height 779
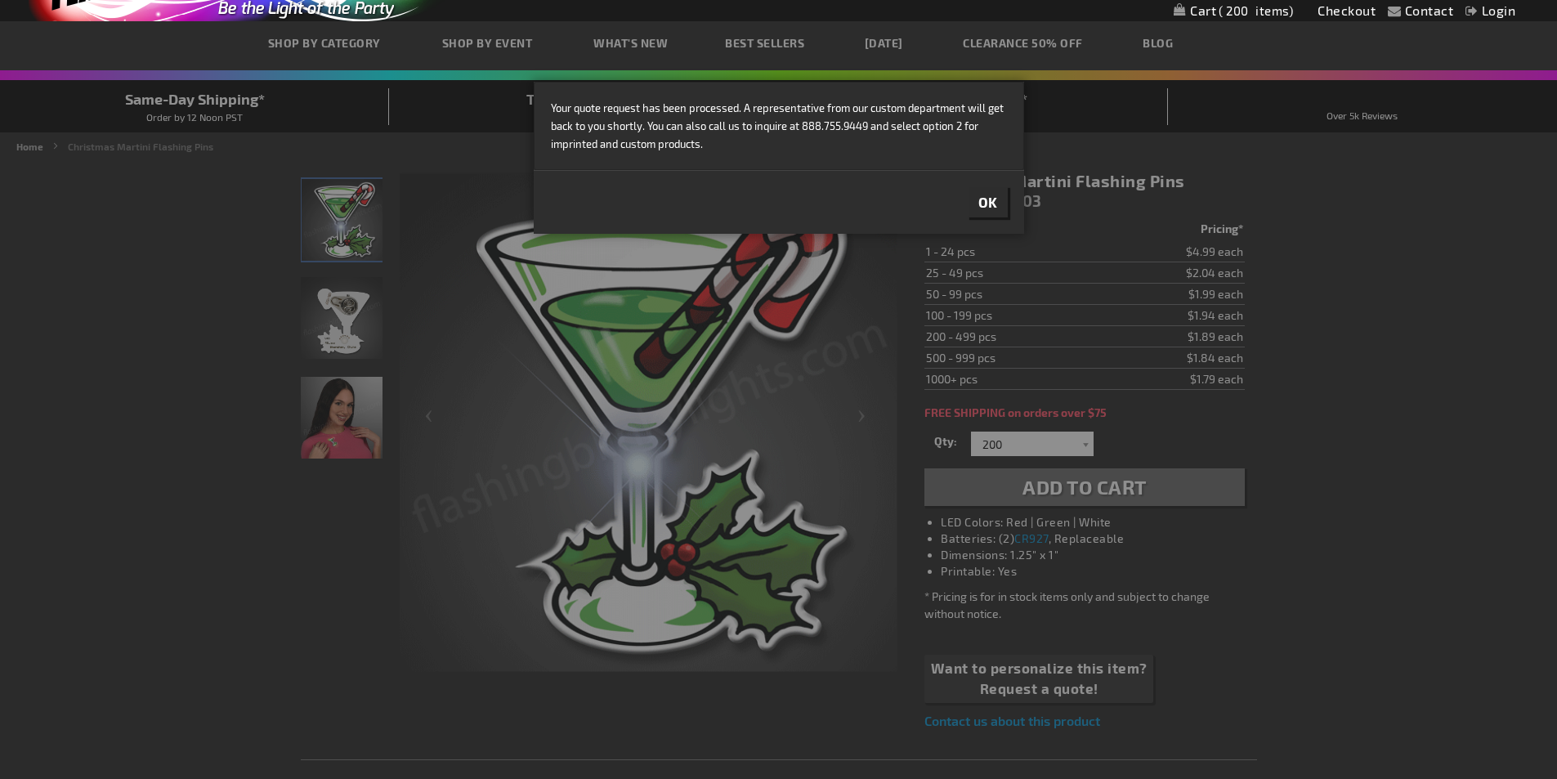
click at [981, 199] on span "Ok" at bounding box center [988, 202] width 20 height 16
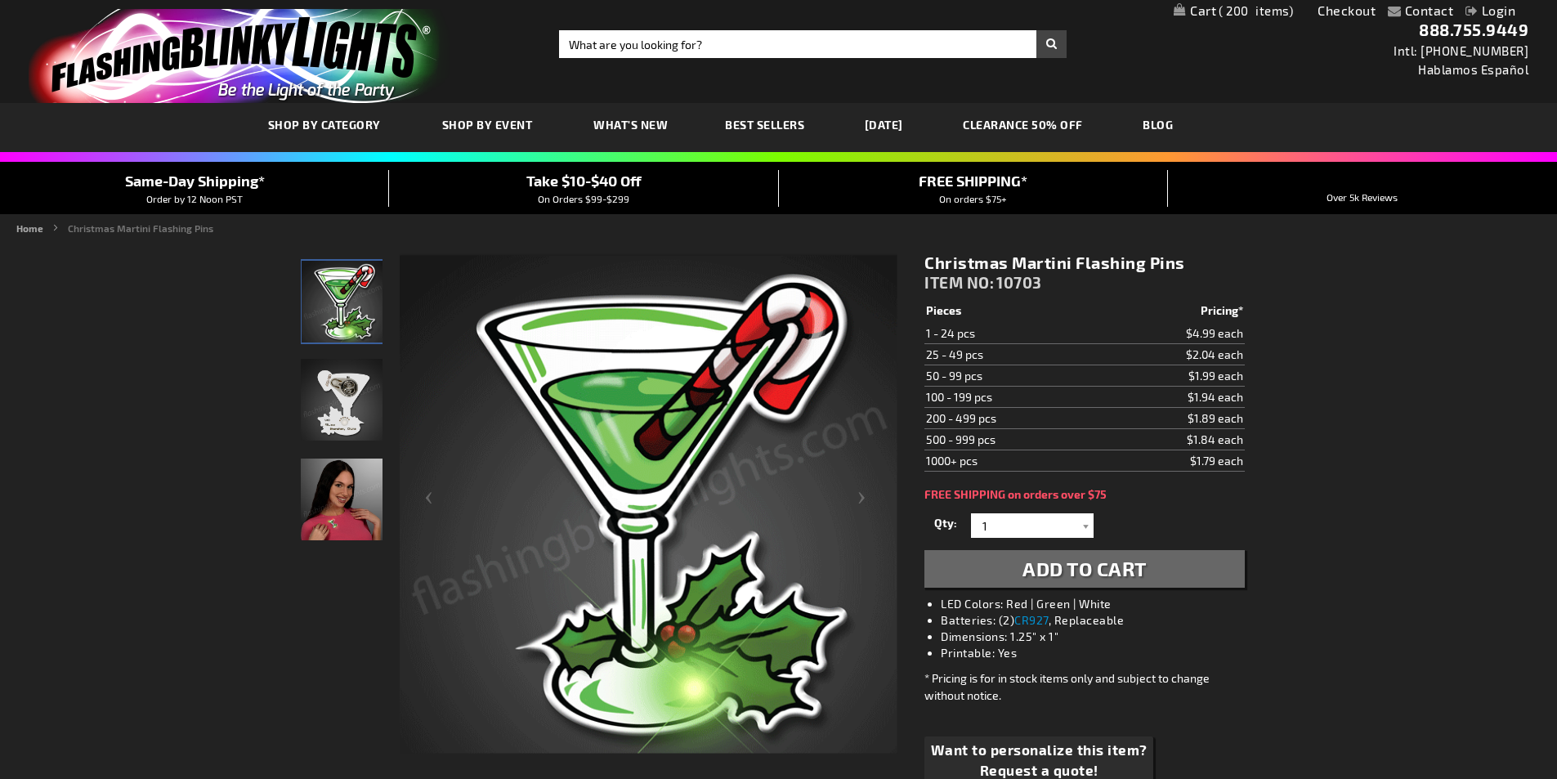
click at [333, 518] on img "Woman wearing Light Up Christmas Martini Glass LED Pin" at bounding box center [342, 499] width 82 height 82
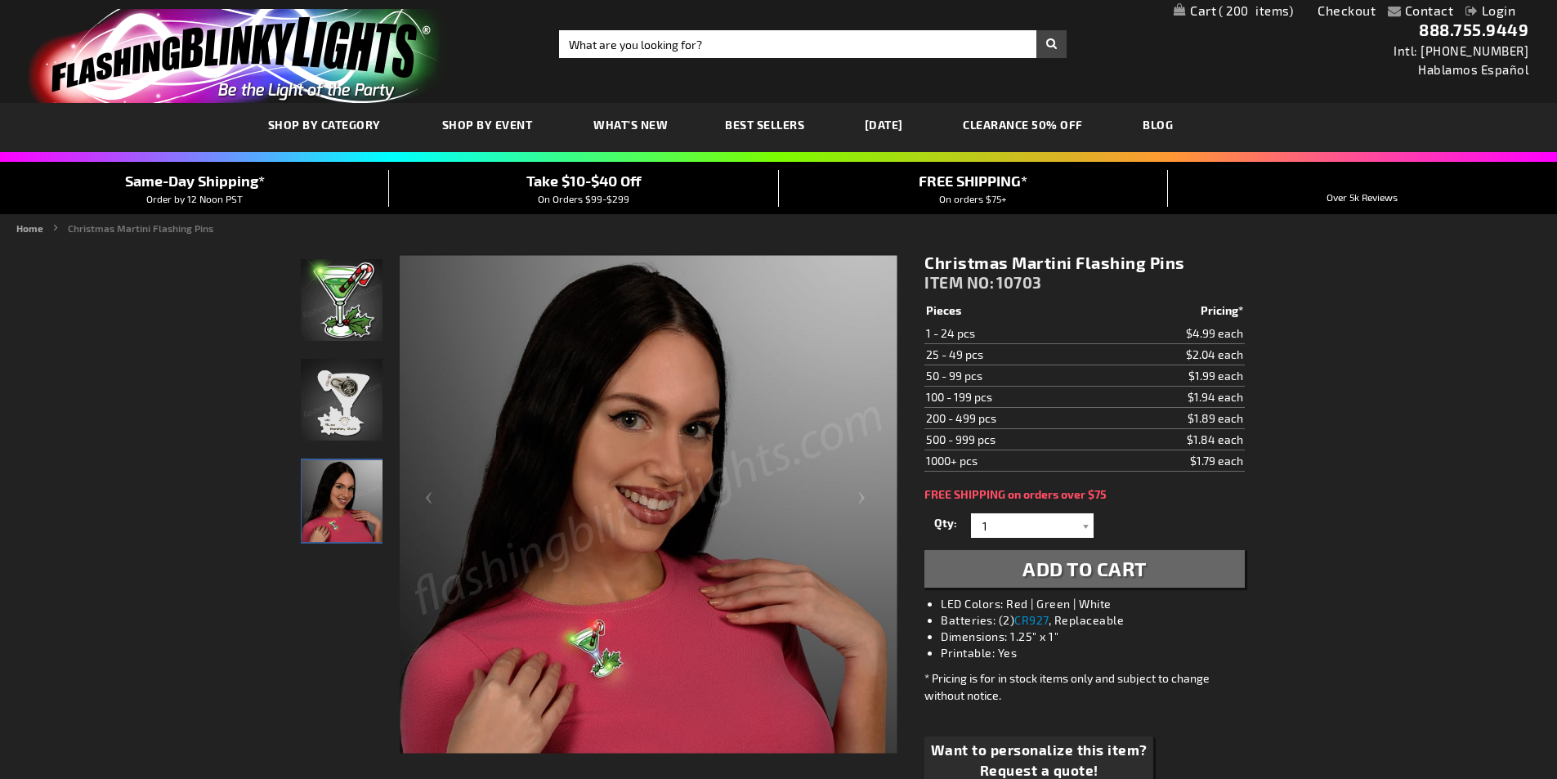
click at [349, 312] on img "Light Up Christmas Martini Glass LED Pin" at bounding box center [342, 300] width 82 height 82
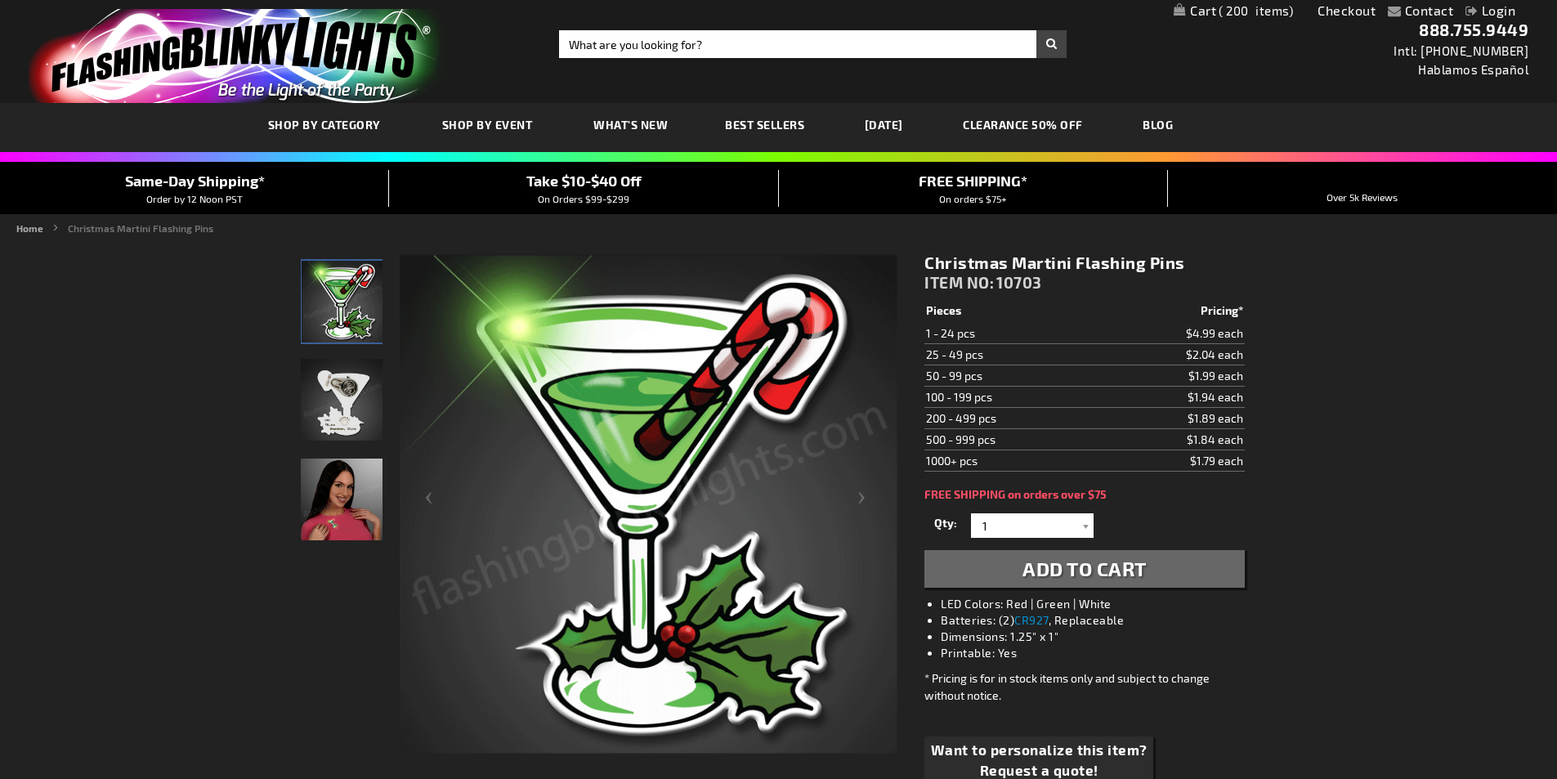
click at [595, 181] on span "Take $10-$40 Off" at bounding box center [583, 181] width 115 height 18
click at [596, 194] on span "On Orders $99-$299" at bounding box center [584, 198] width 92 height 11
click at [590, 196] on span "On Orders $99-$299" at bounding box center [584, 198] width 92 height 11
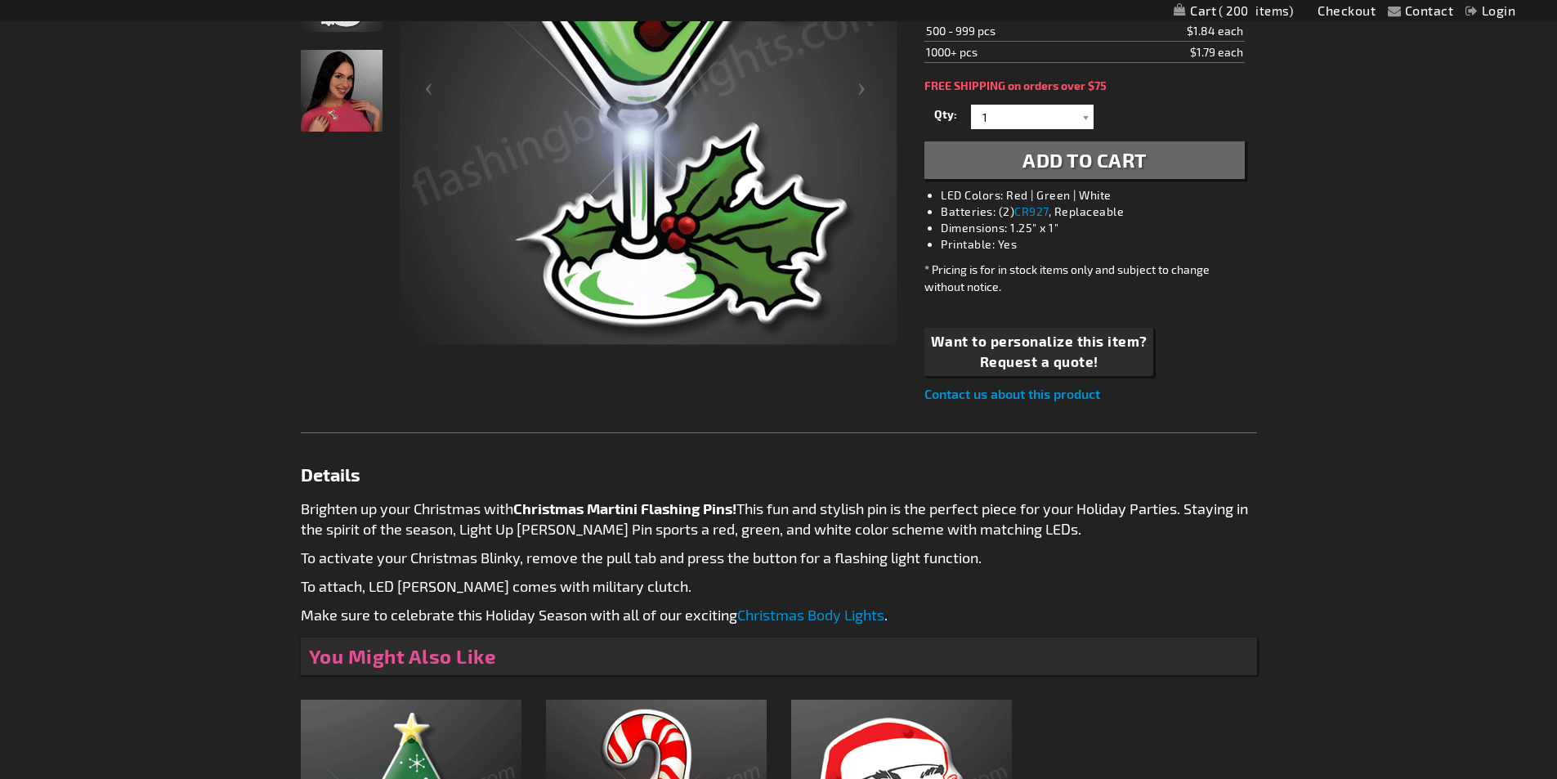
scroll to position [82, 0]
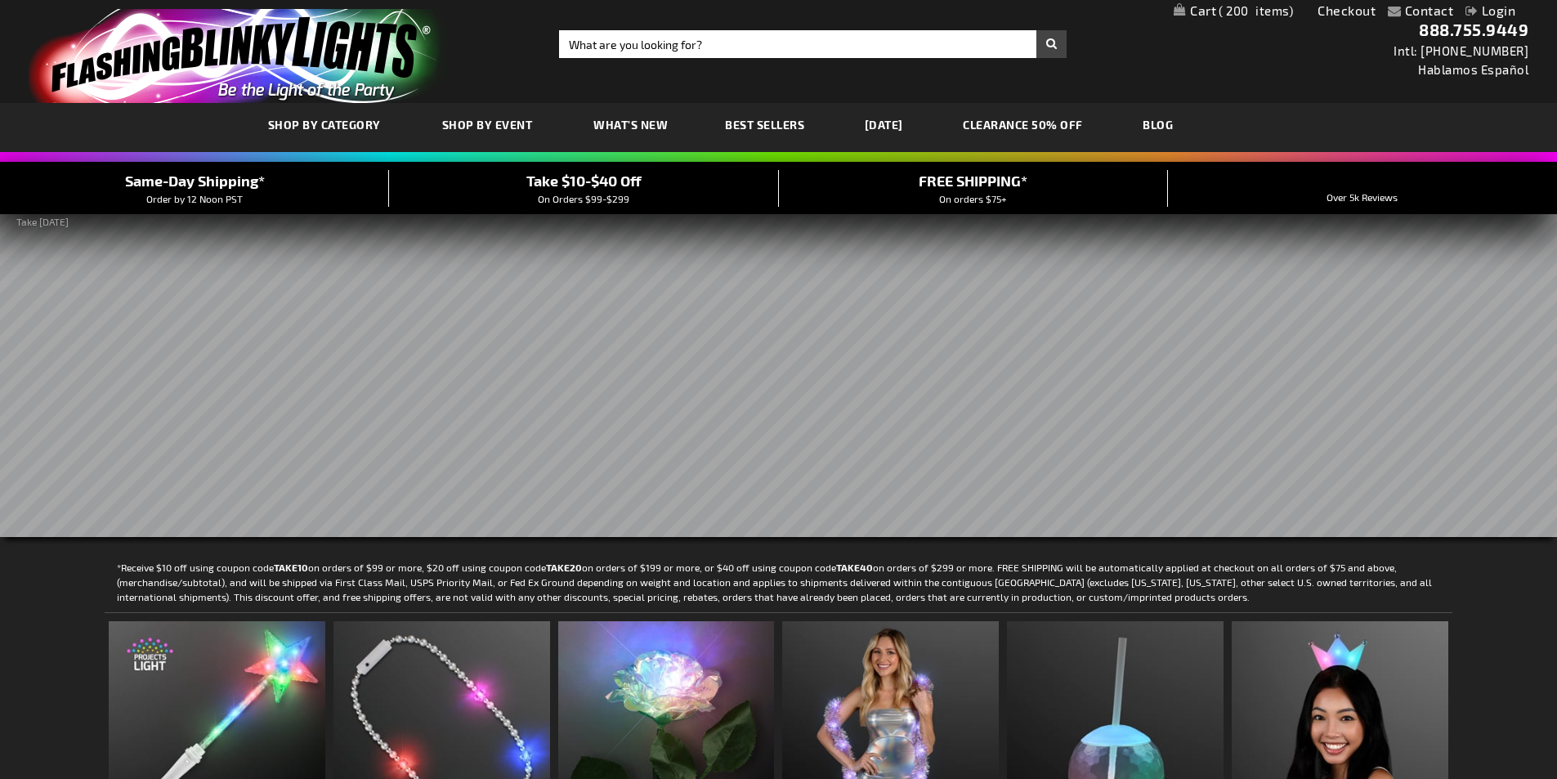
click at [1250, 15] on span "200" at bounding box center [1255, 10] width 74 height 15
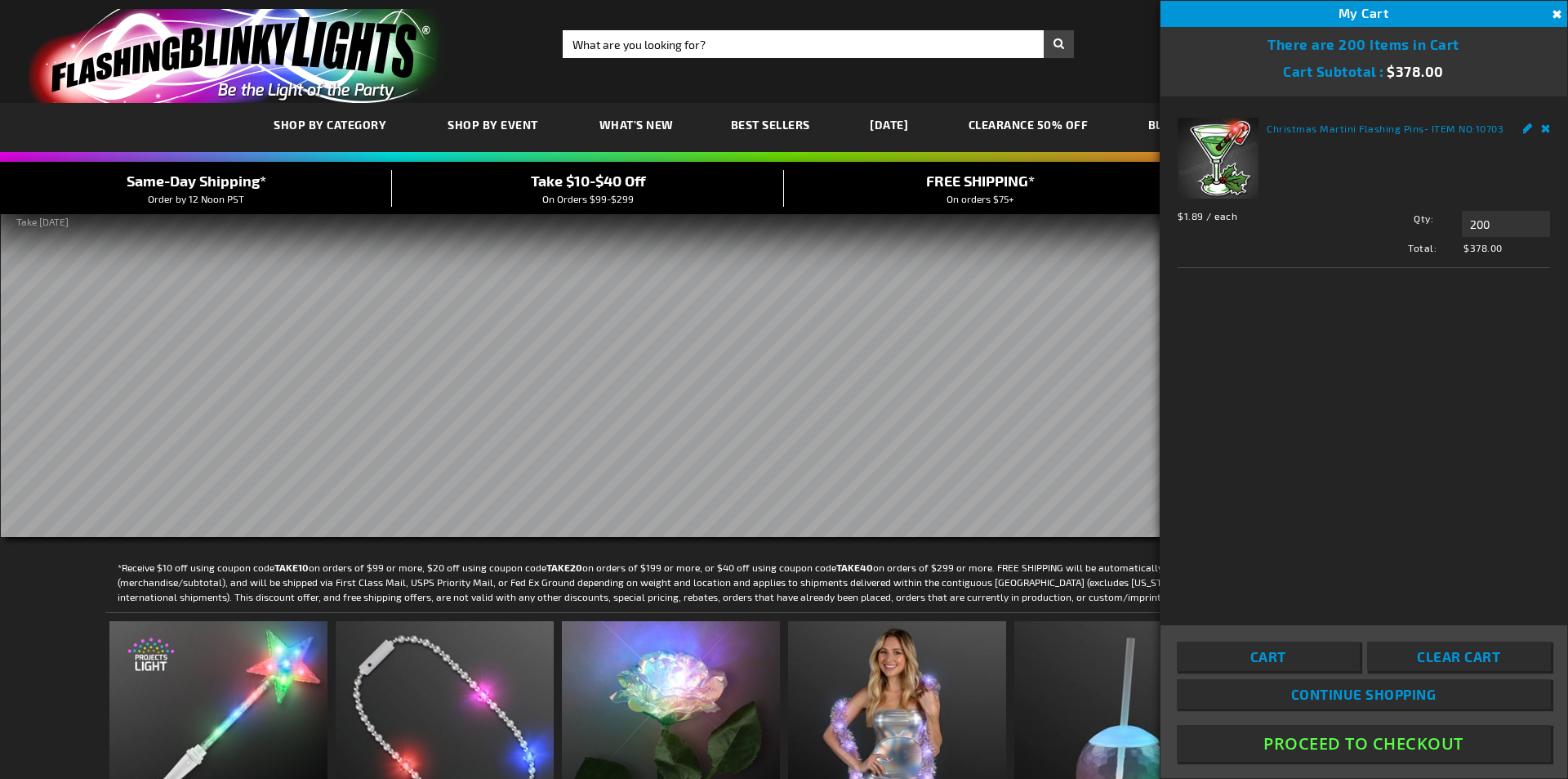
click at [1369, 747] on button "Proceed To Checkout" at bounding box center [1364, 743] width 374 height 37
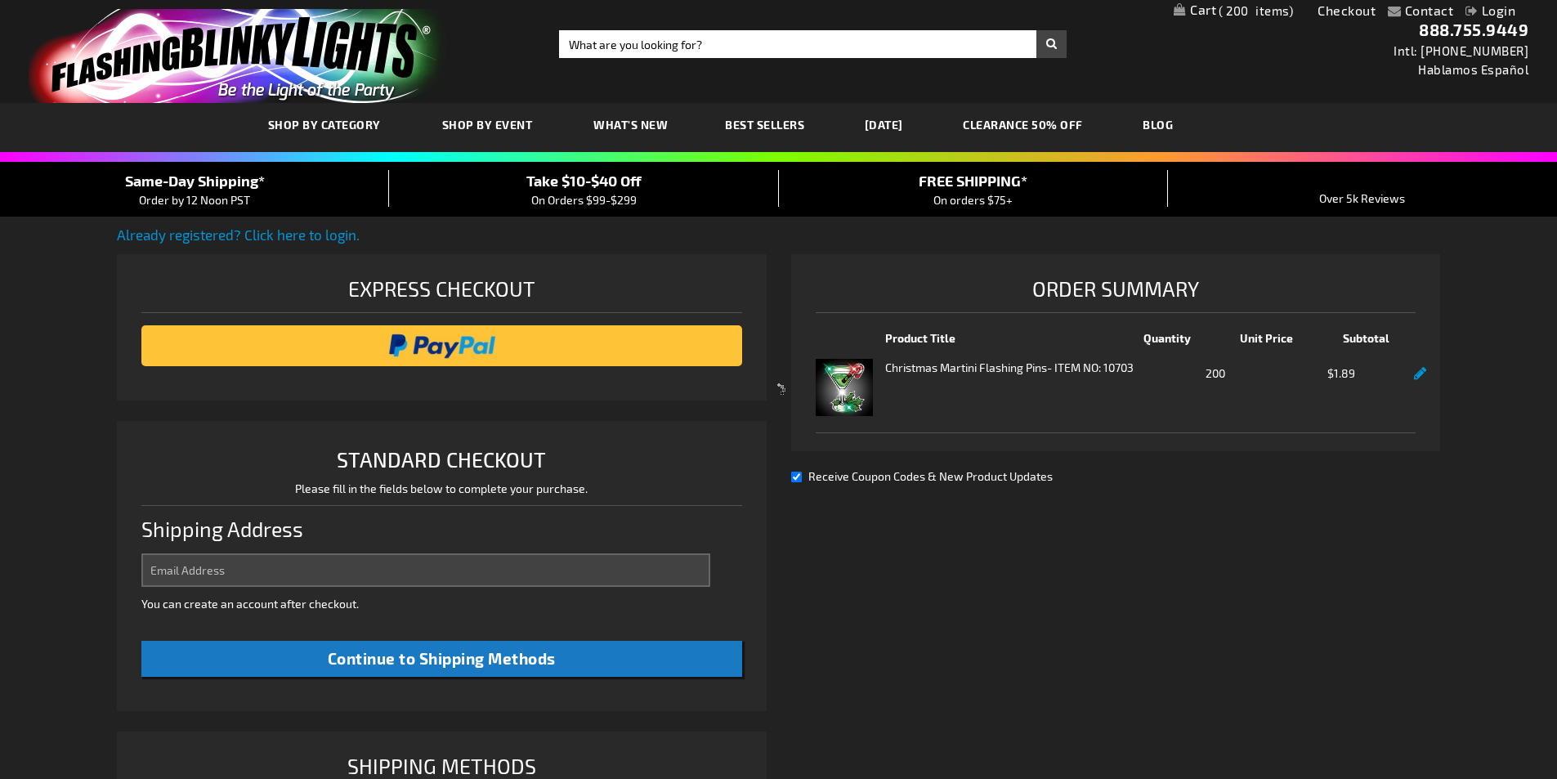
select select "US"
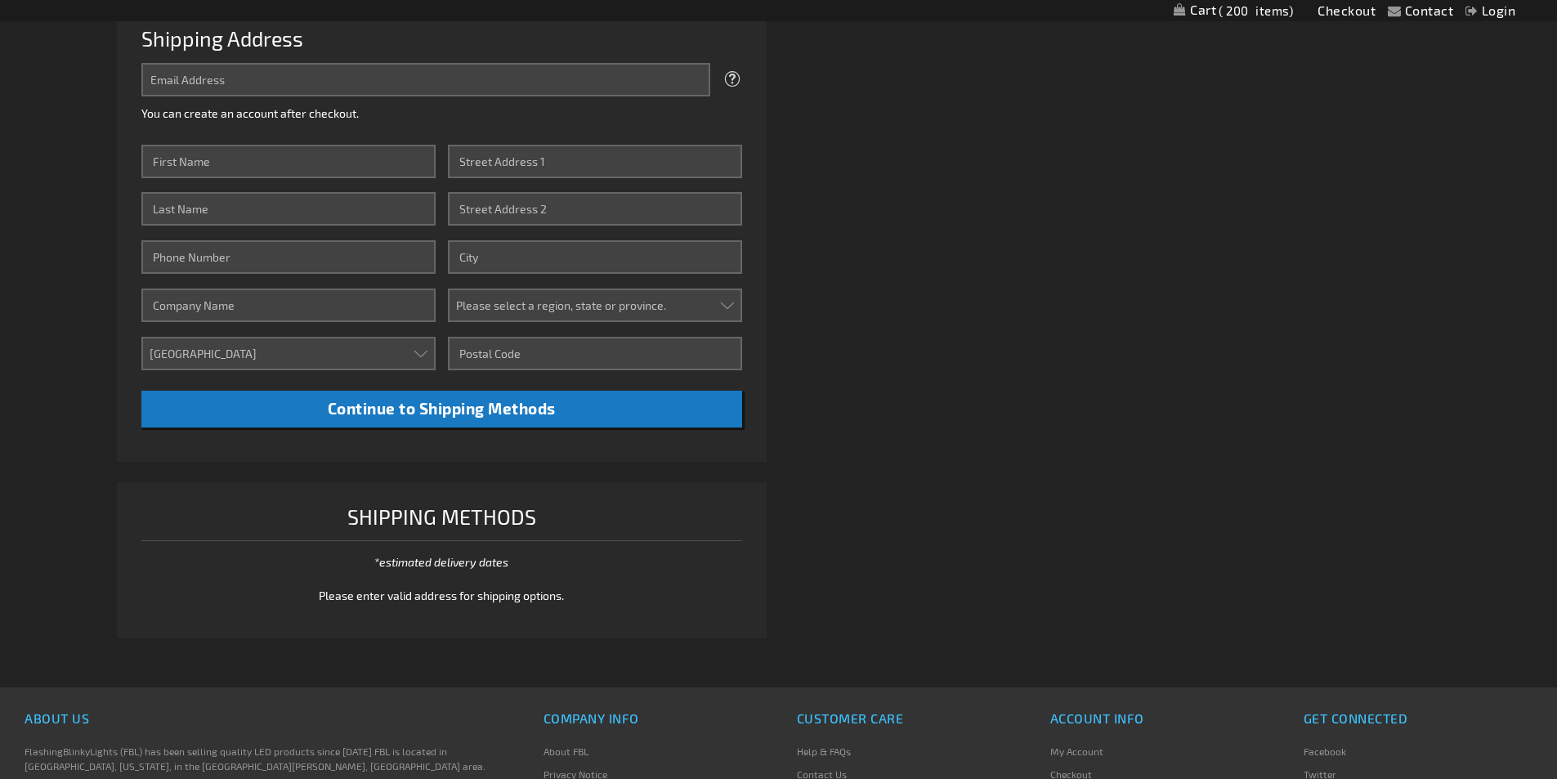
scroll to position [245, 0]
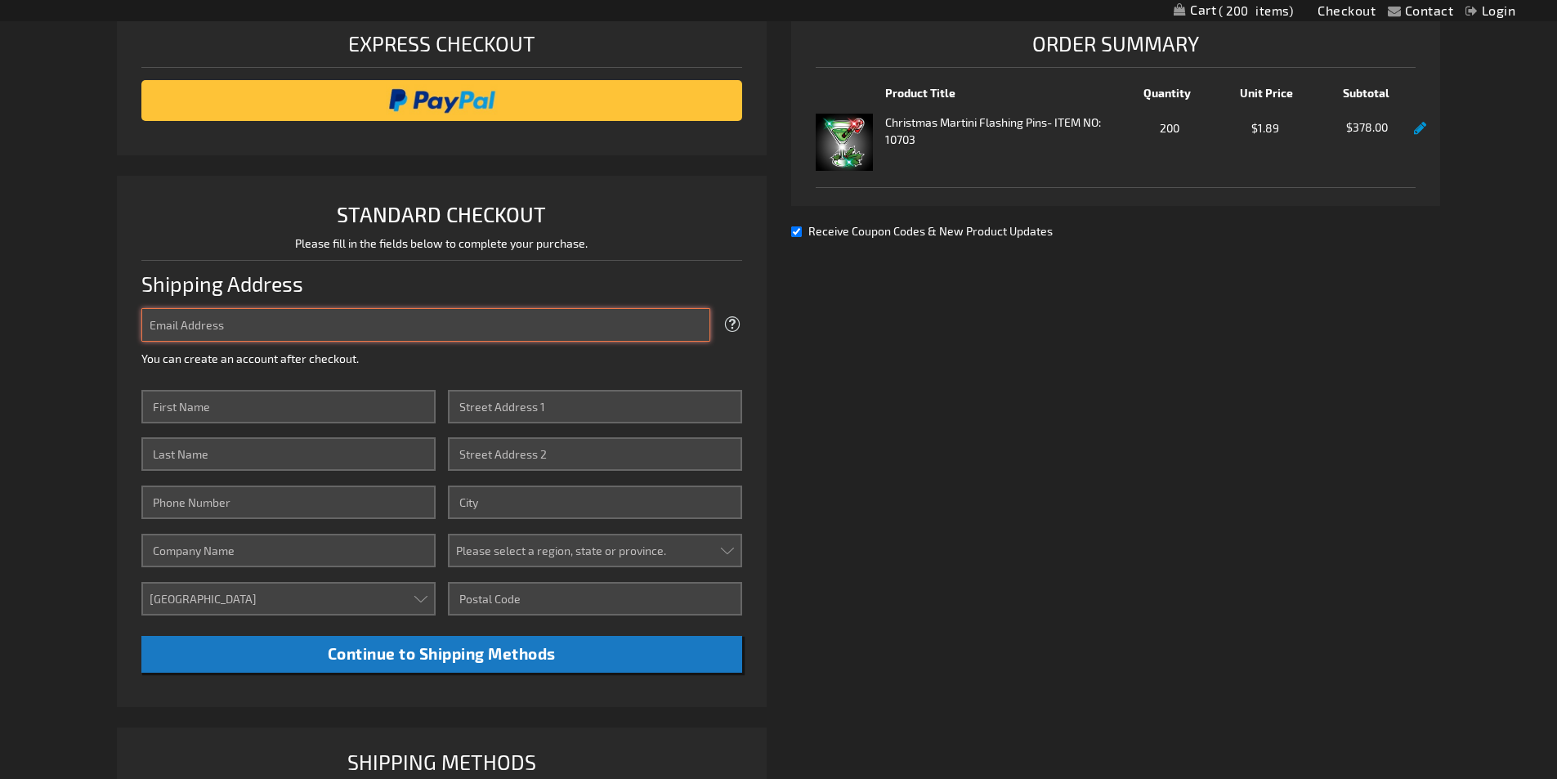
click at [485, 320] on input "Email Address" at bounding box center [425, 325] width 569 height 34
type input "jwoodward@nrh-ok.com"
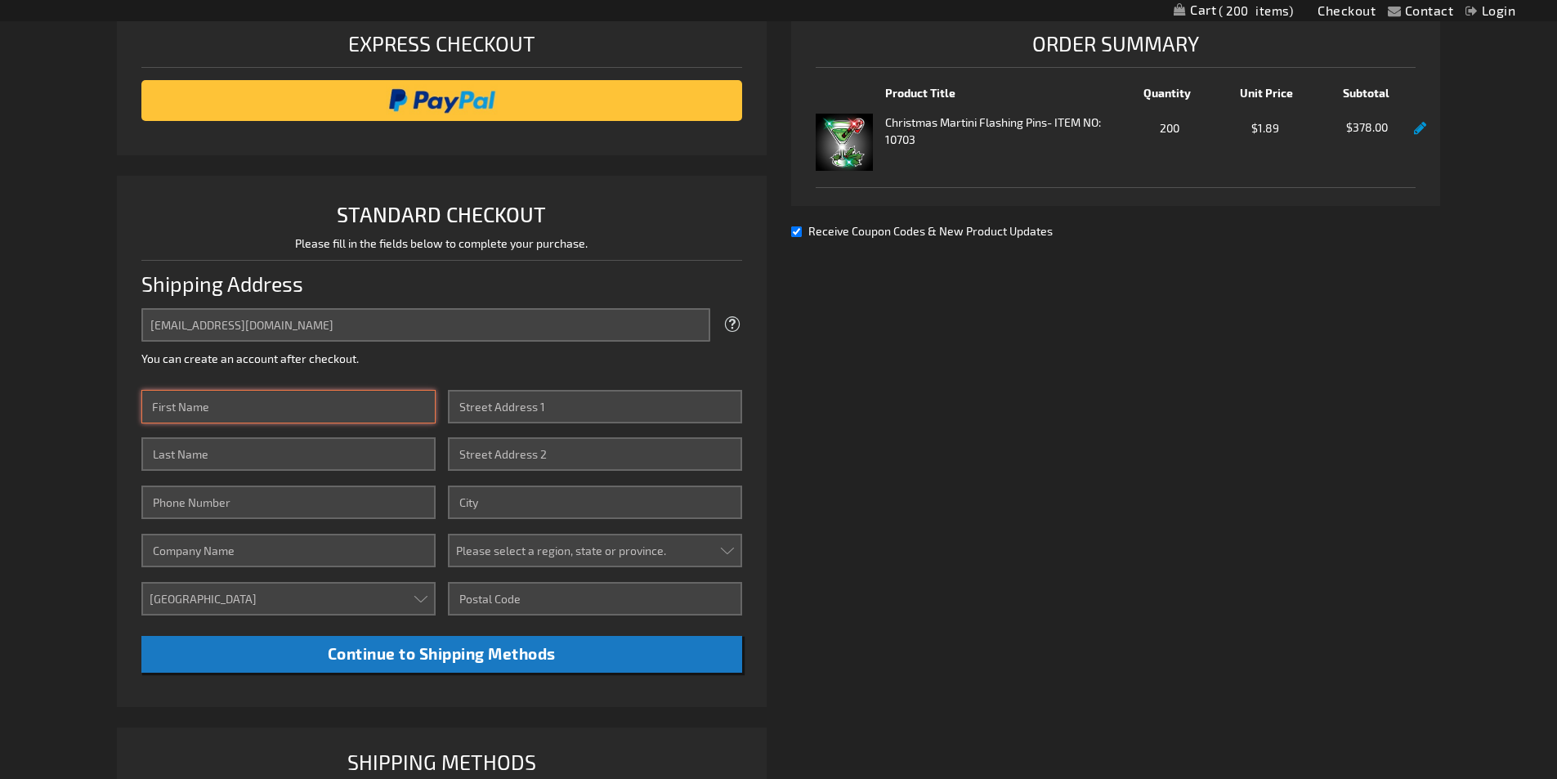
click at [294, 414] on input "First Name" at bounding box center [288, 407] width 294 height 34
type input "Jenna"
type input "Woodward"
type input "4056418694"
click at [528, 406] on input "Street Address: Line 1" at bounding box center [595, 407] width 294 height 34
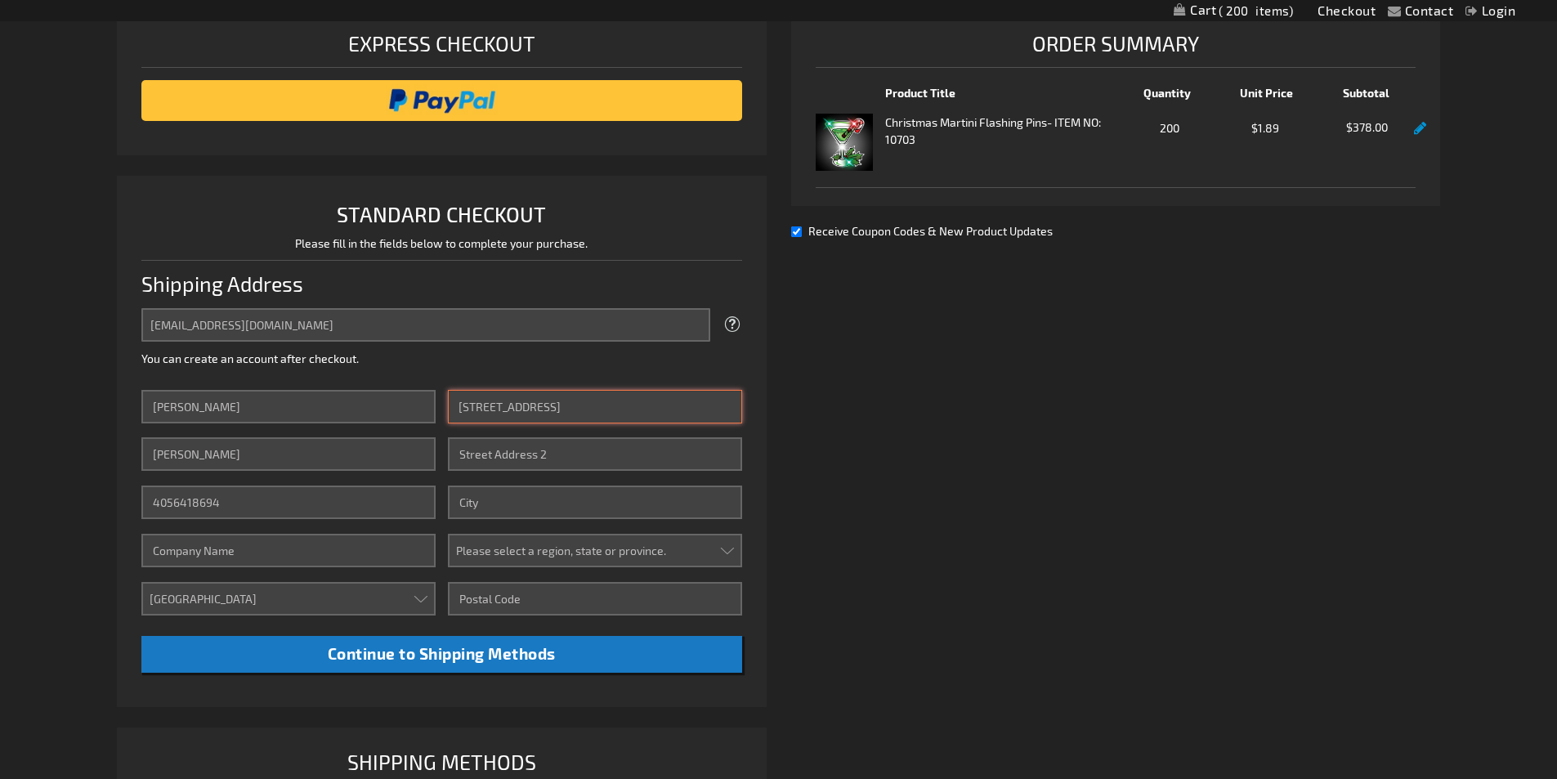
type input "1918 Ithaca Drive"
click at [535, 498] on input "City" at bounding box center [595, 502] width 294 height 34
type input "n"
type input "Norman"
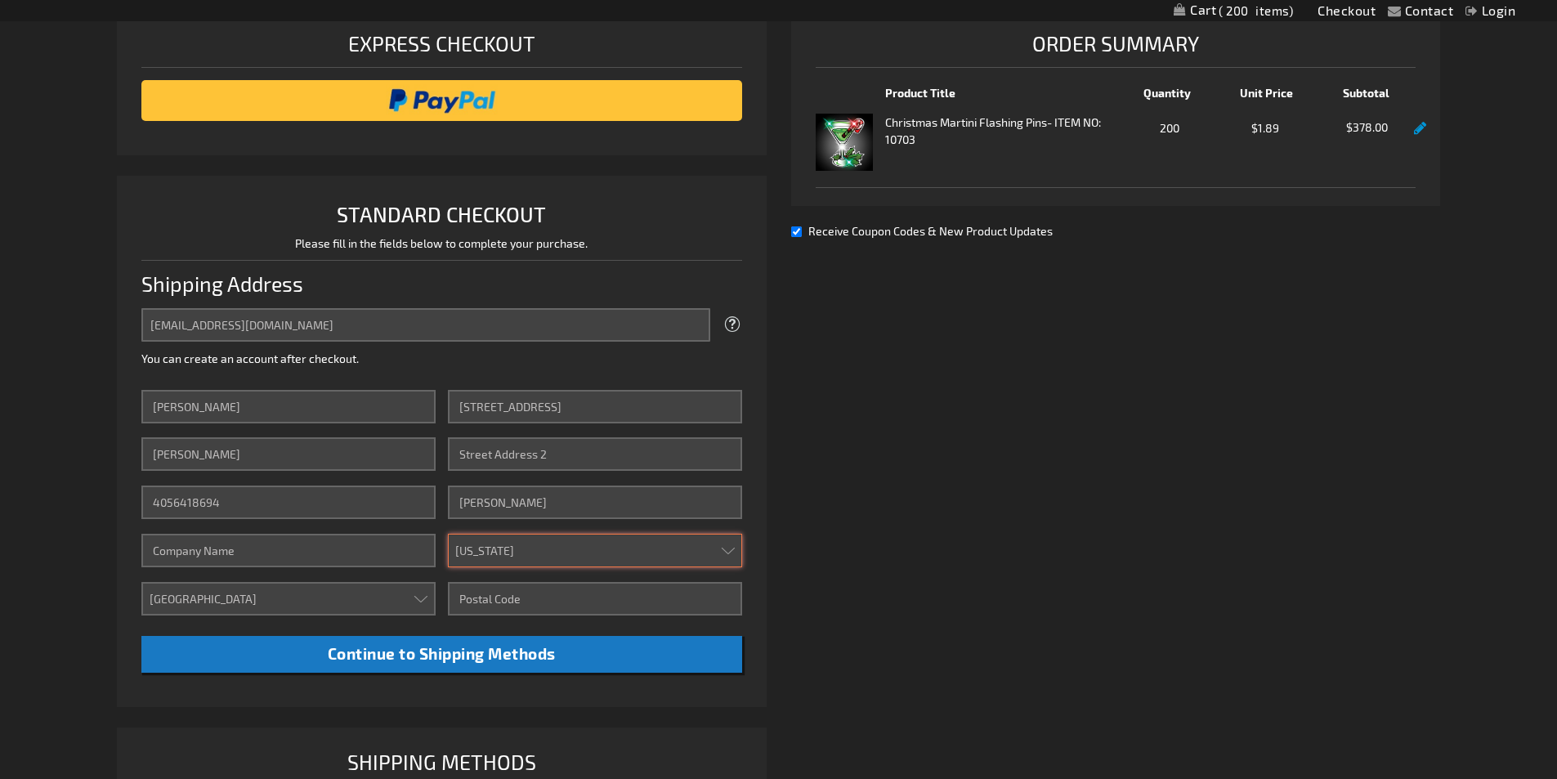
select select "48"
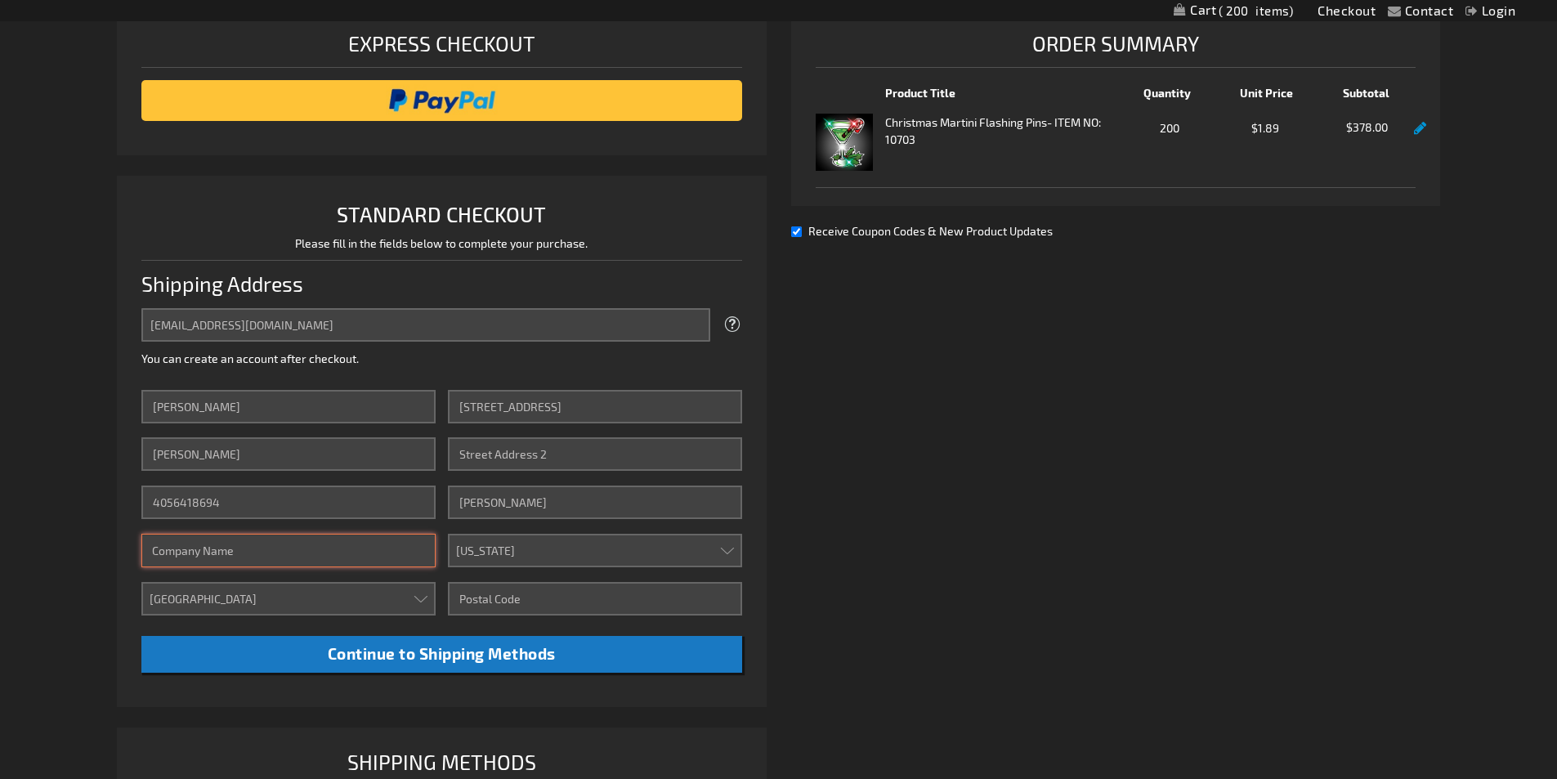
click at [357, 557] on input "Company" at bounding box center [288, 551] width 294 height 34
type input "NRHF"
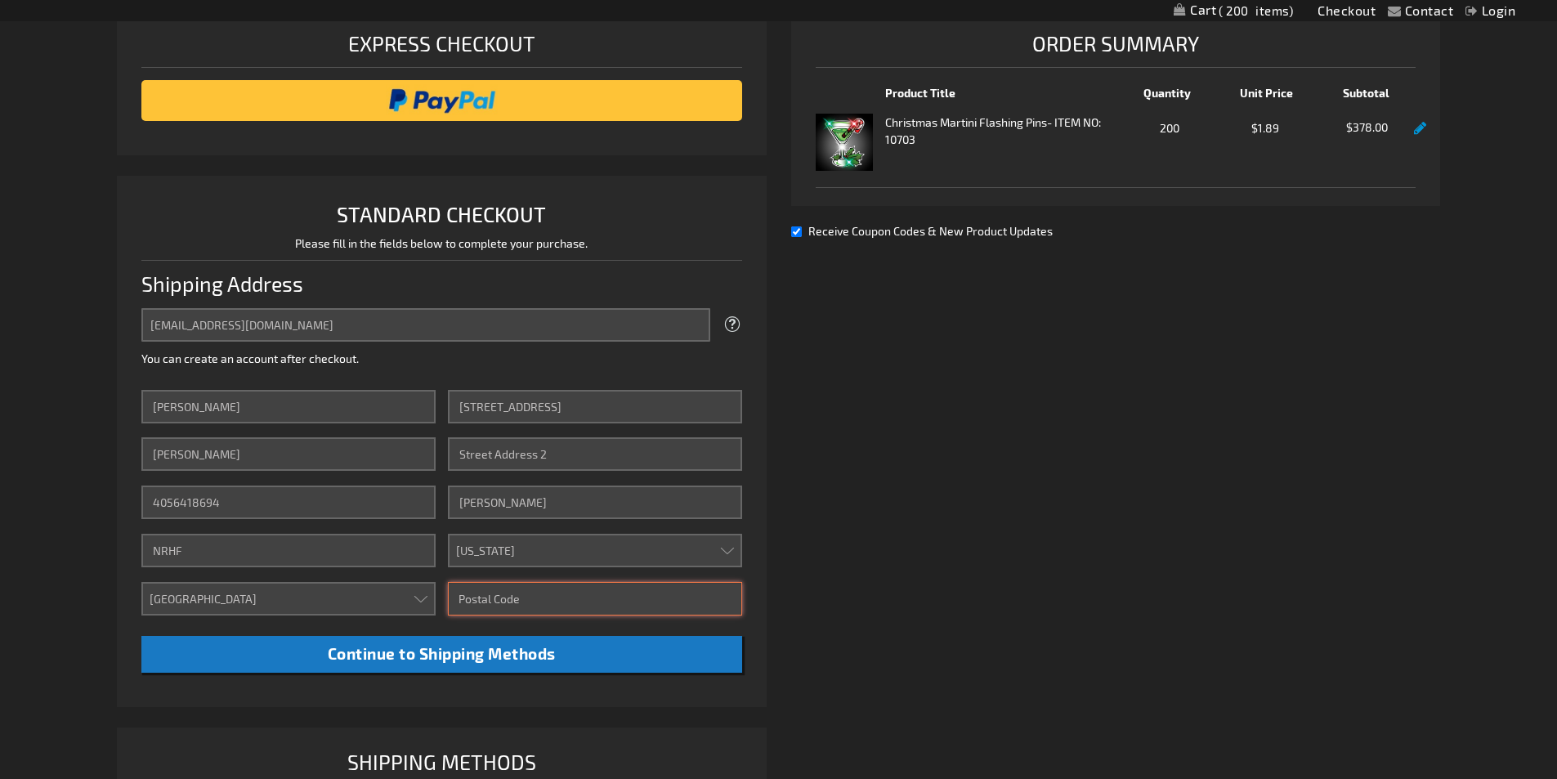
click at [546, 589] on input "Zip/Postal Code" at bounding box center [595, 599] width 294 height 34
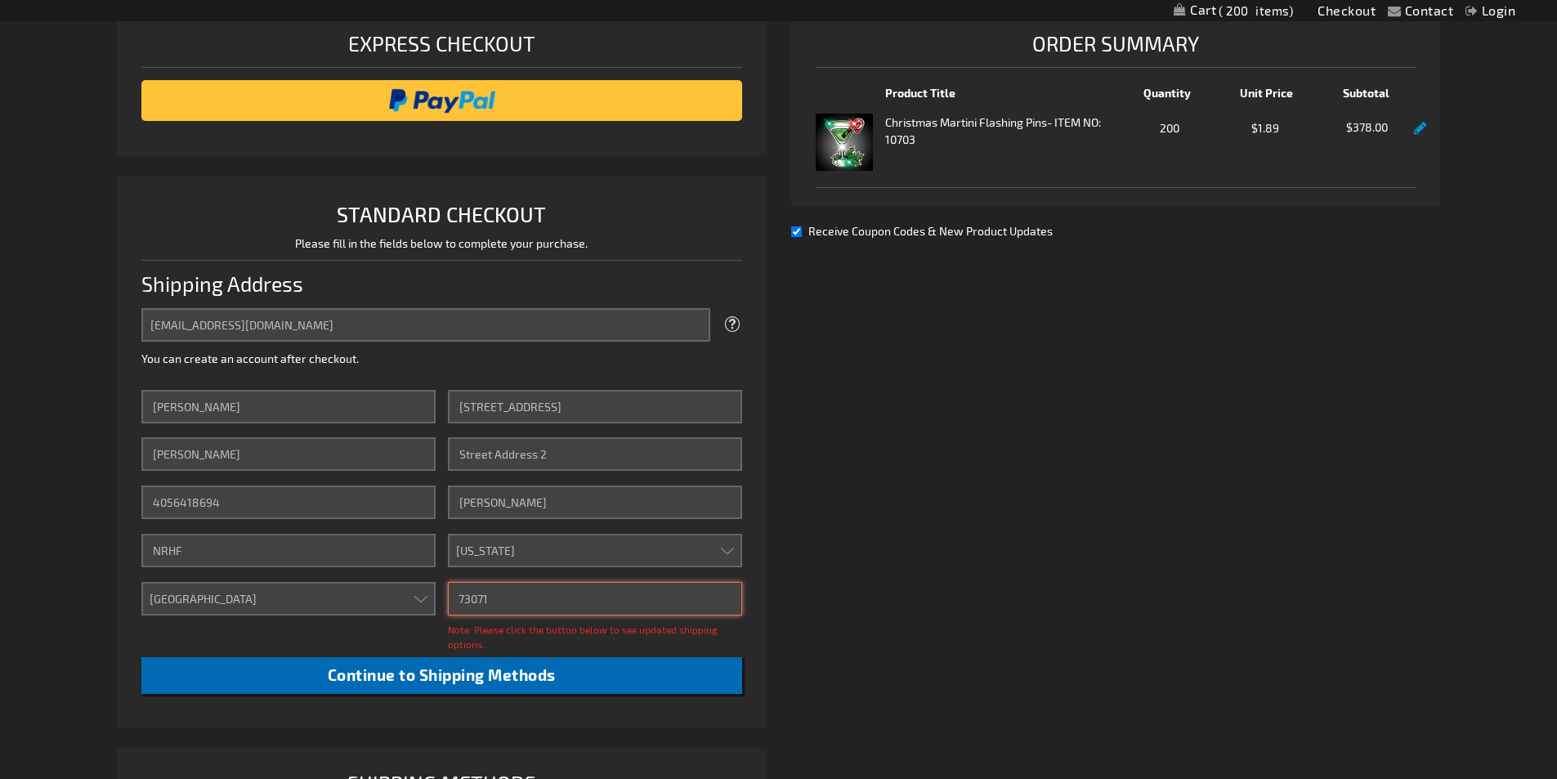
type input "73071"
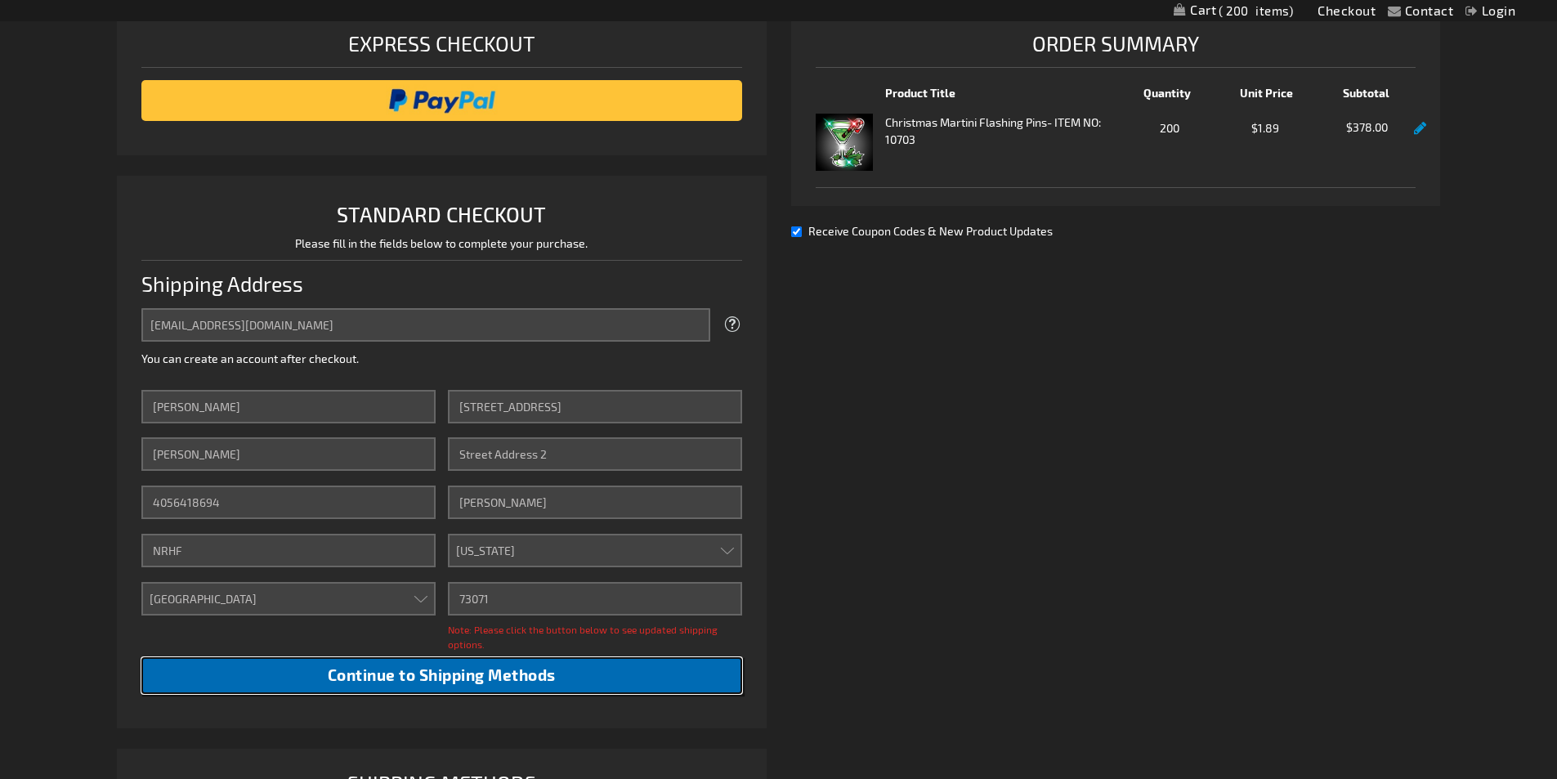
click at [559, 670] on button "Continue to Shipping Methods" at bounding box center [441, 675] width 601 height 37
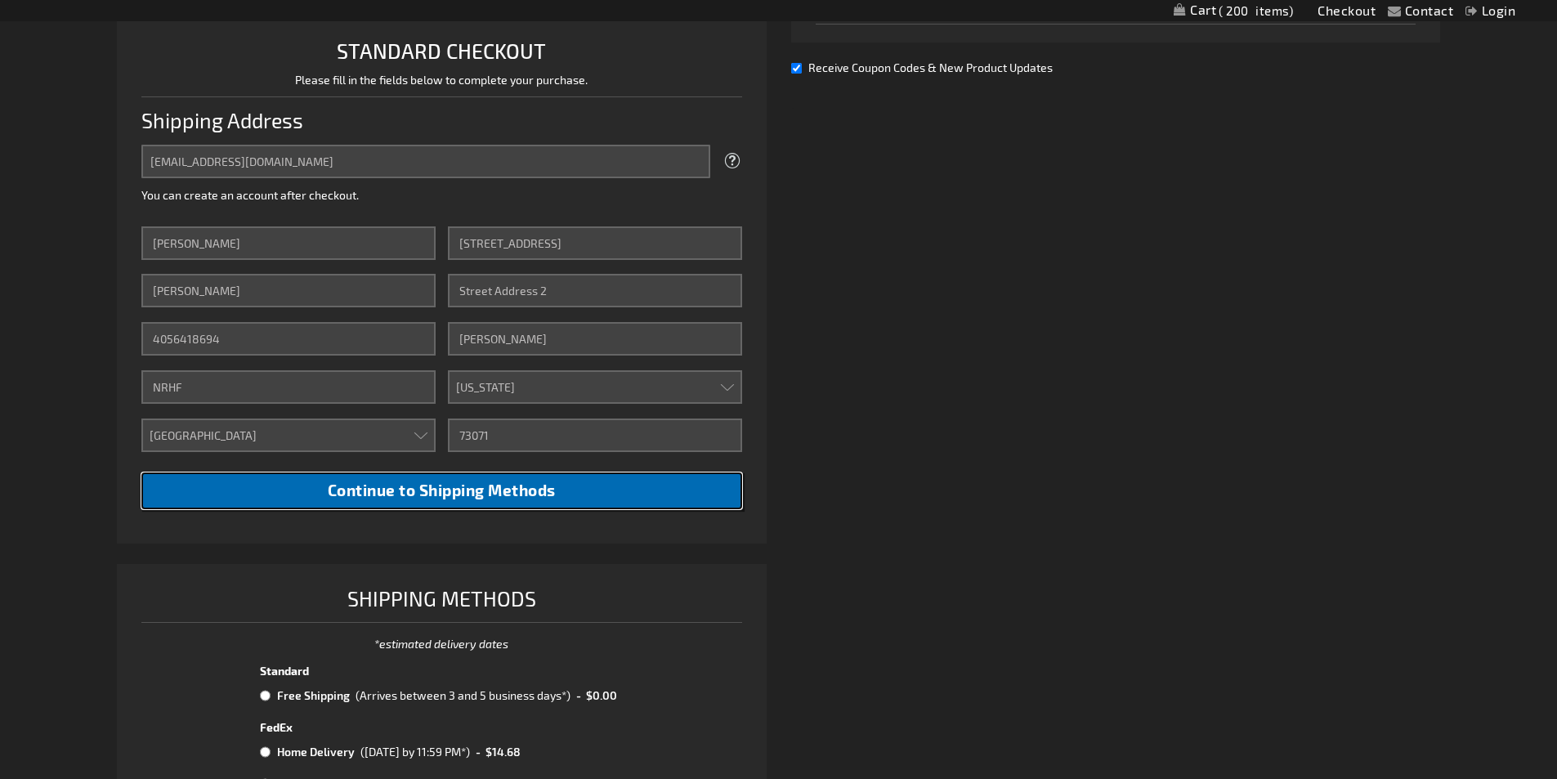
scroll to position [572, 0]
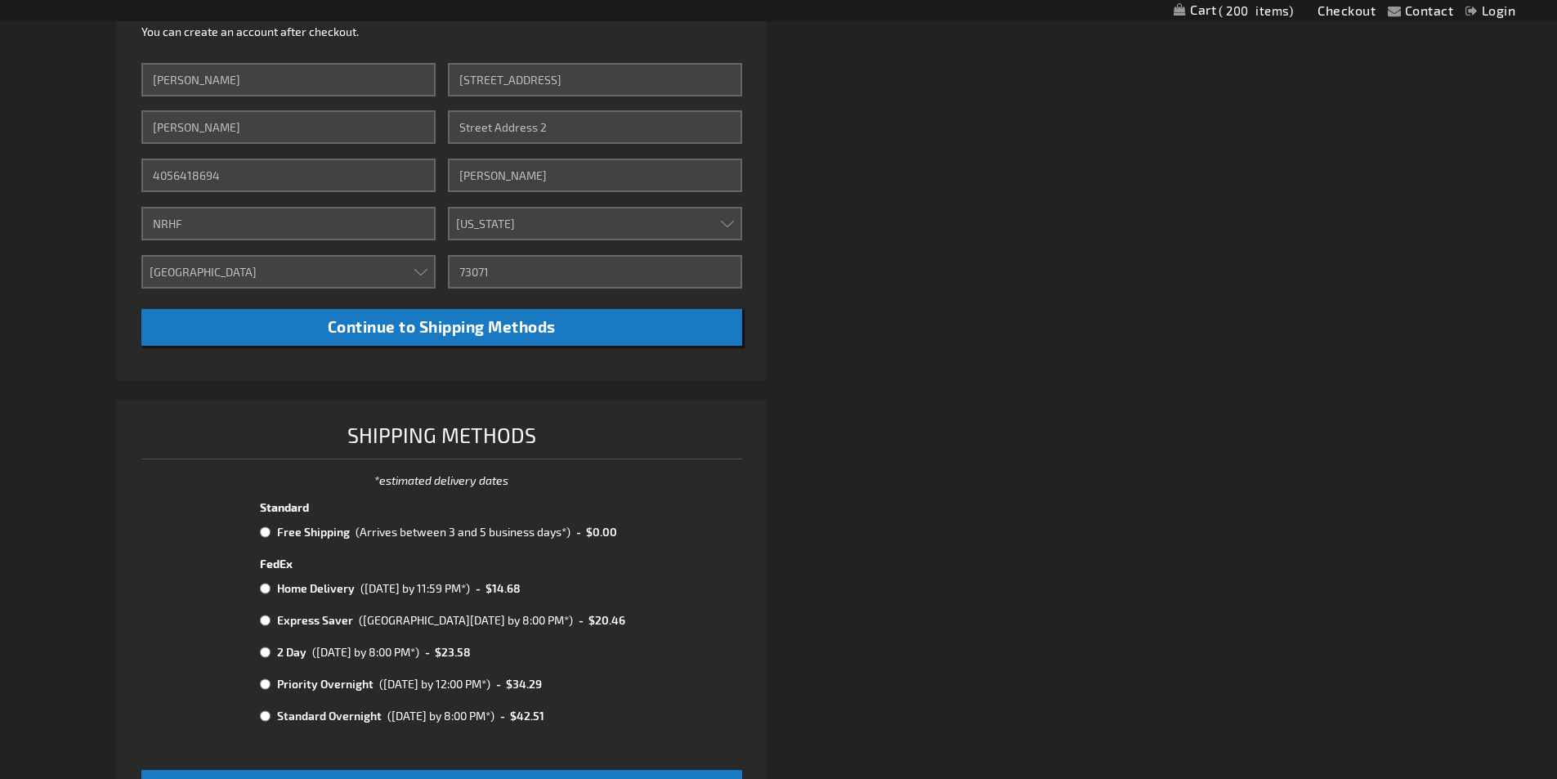
drag, startPoint x: 270, startPoint y: 539, endPoint x: 268, endPoint y: 531, distance: 8.5
click at [270, 538] on td at bounding box center [266, 531] width 13 height 21
radio input "true"
click at [268, 531] on input "radio" at bounding box center [265, 531] width 11 height 13
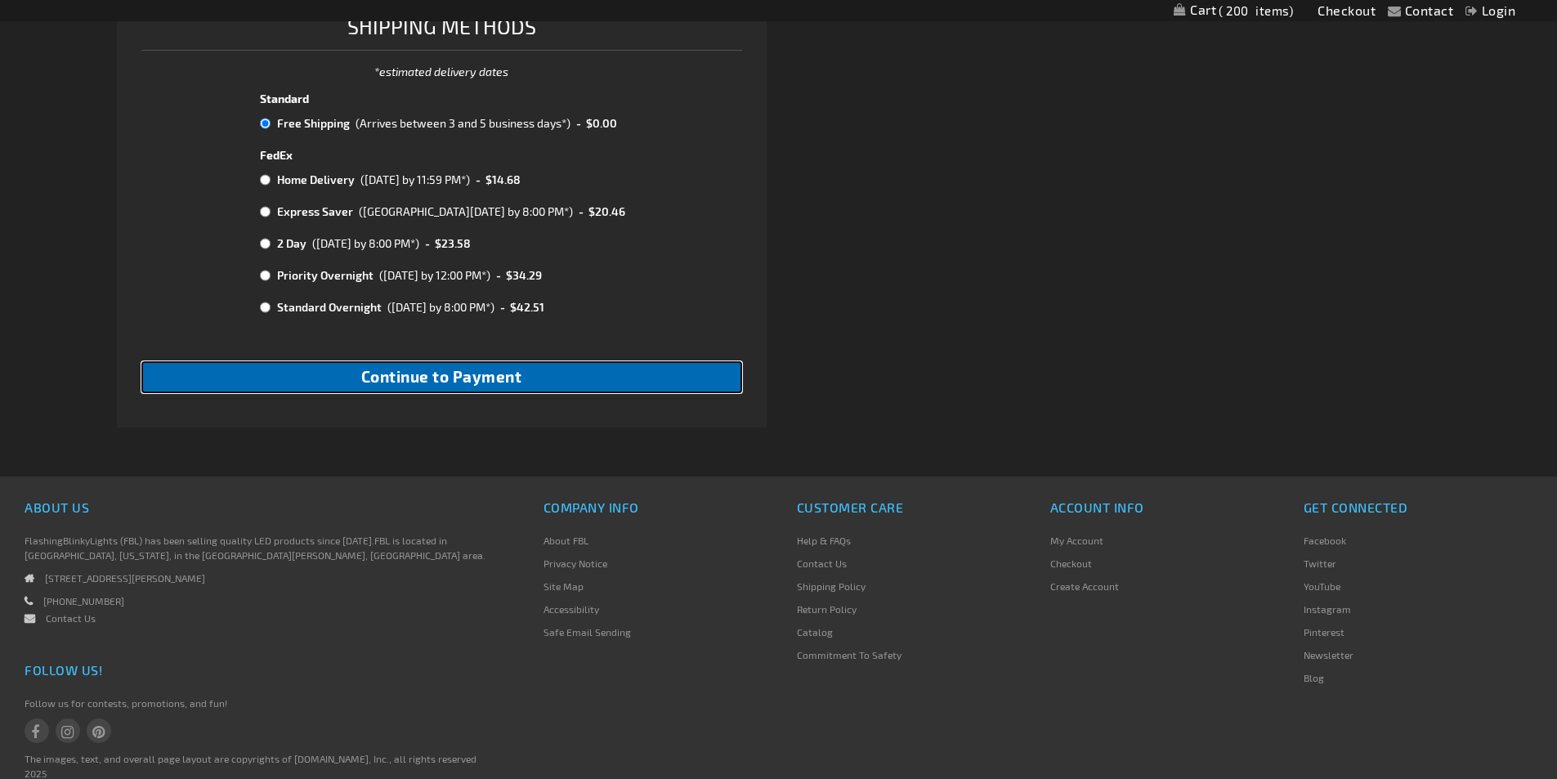
click at [359, 370] on button "Continue to Payment" at bounding box center [441, 377] width 601 height 32
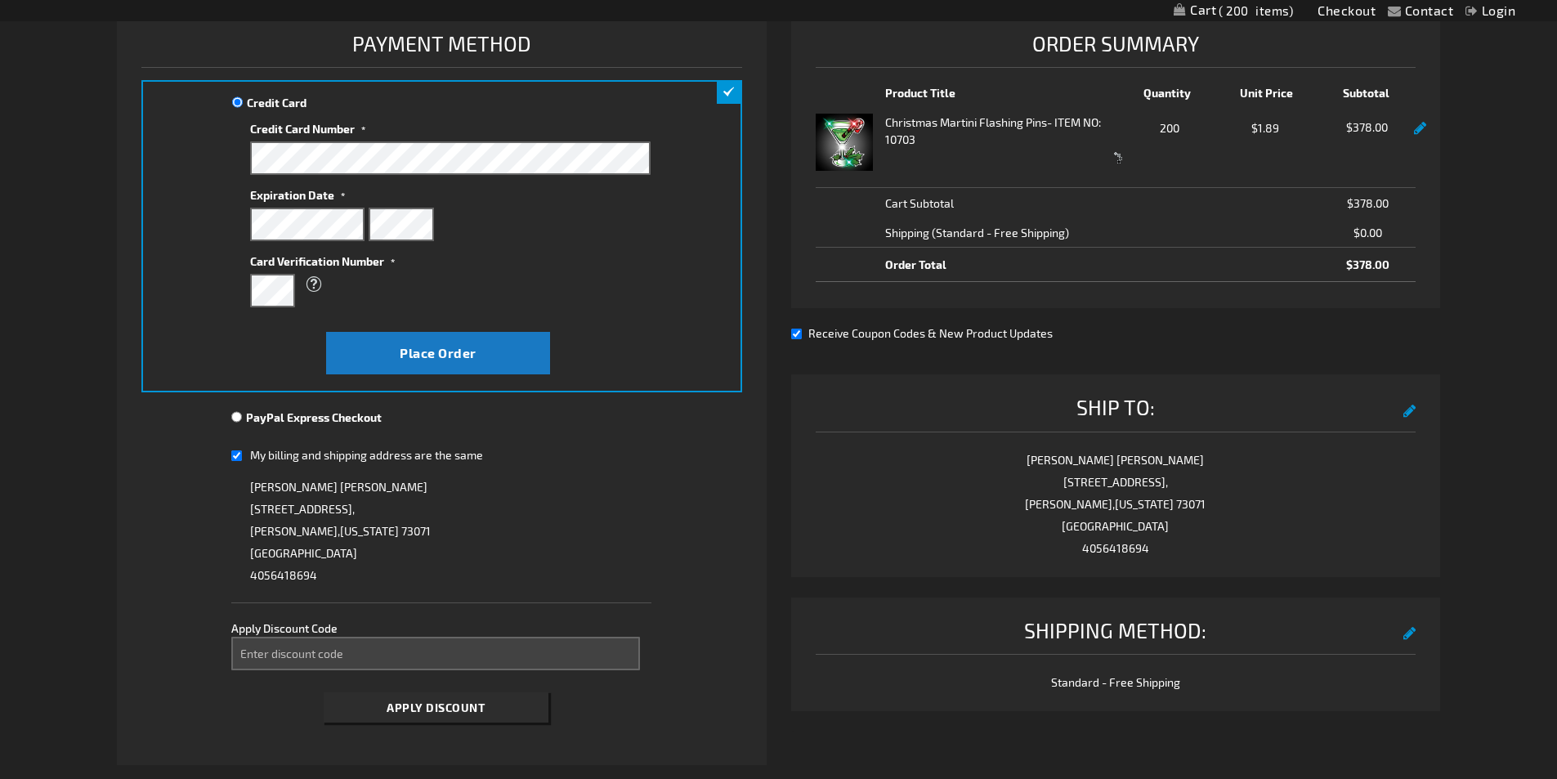
scroll to position [327, 0]
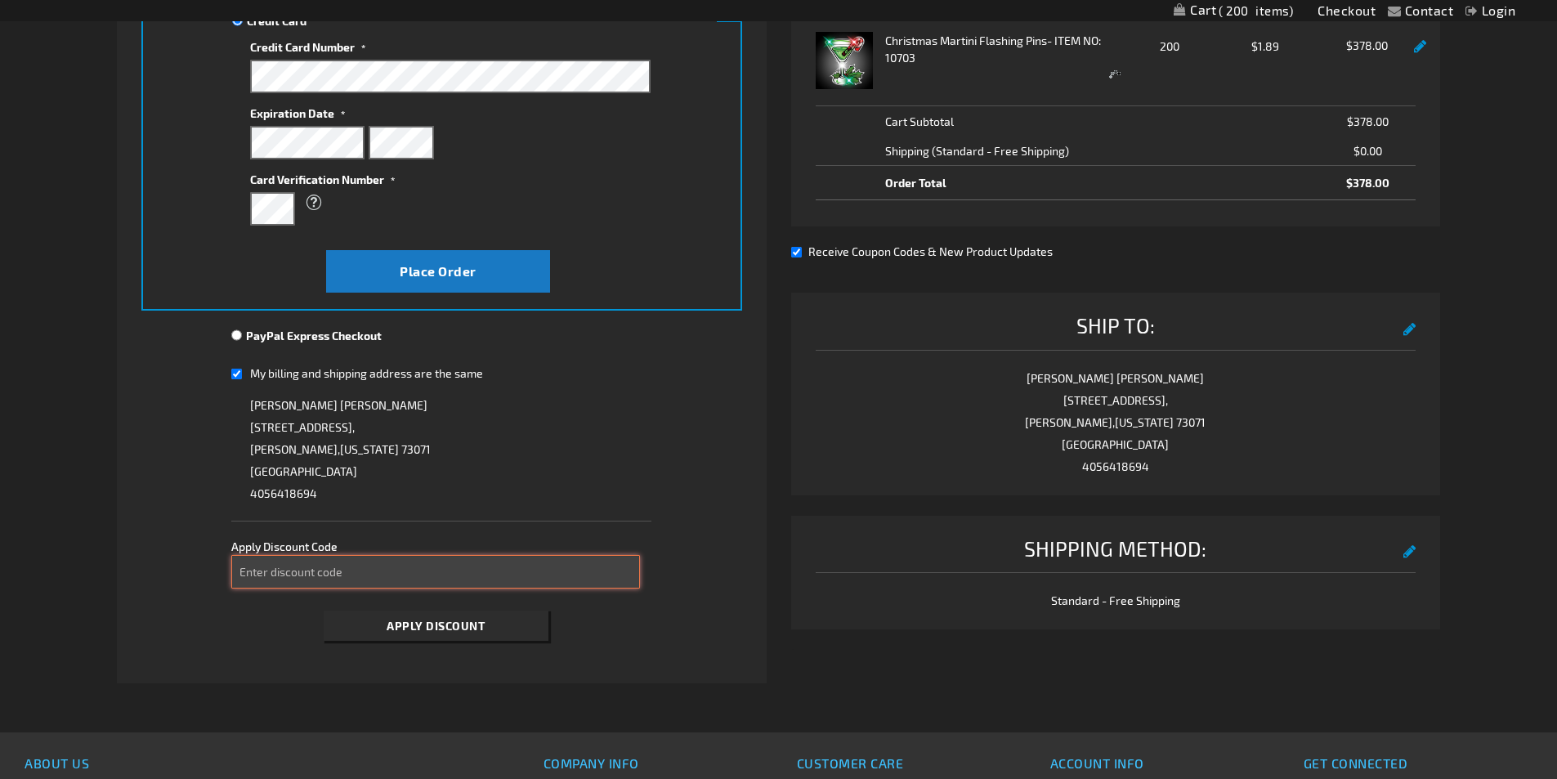
click at [333, 577] on input "Enter discount code" at bounding box center [435, 572] width 409 height 34
type input "Take40"
click at [324, 610] on button "Apply Discount" at bounding box center [436, 625] width 225 height 30
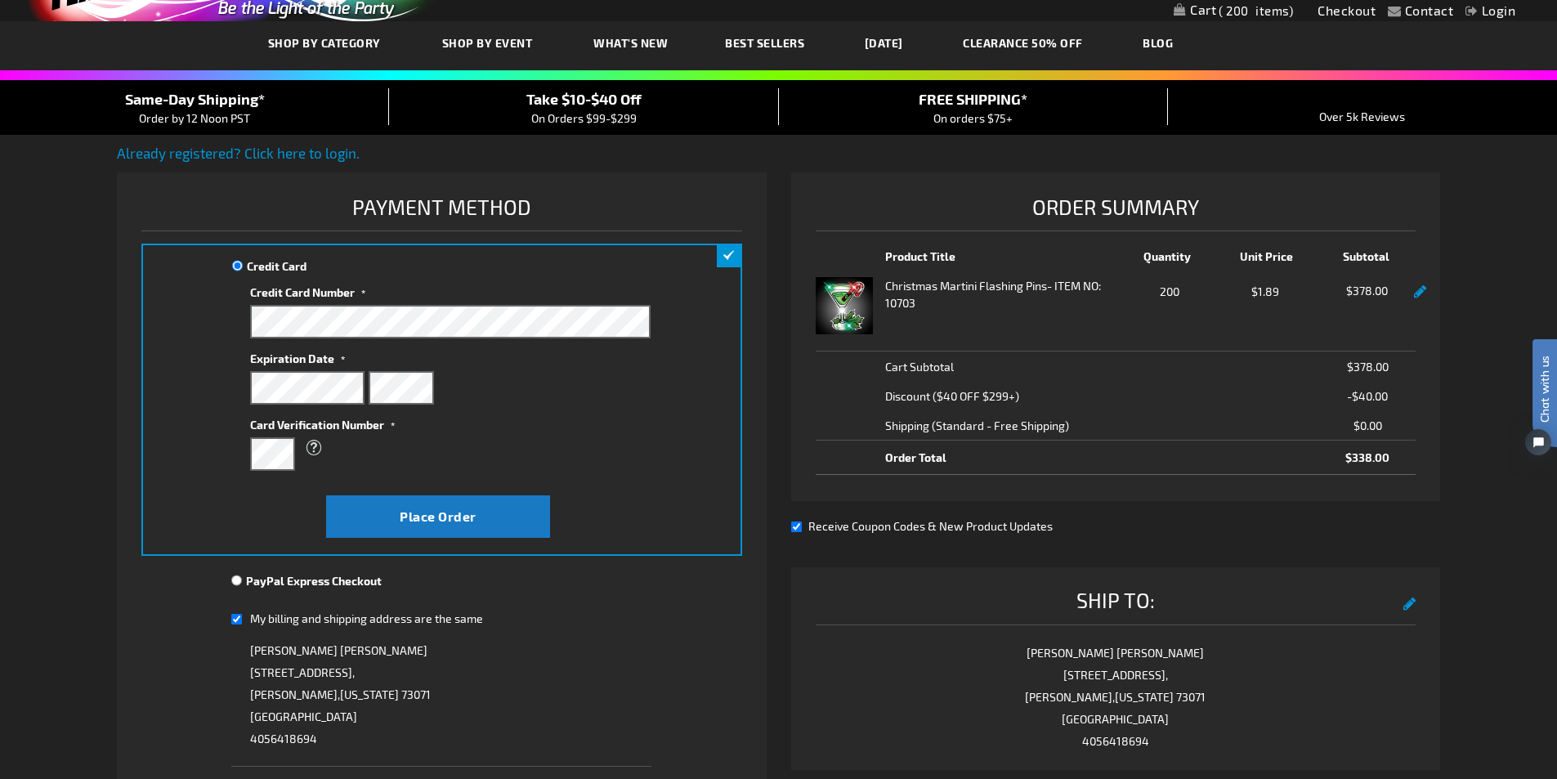
scroll to position [0, 0]
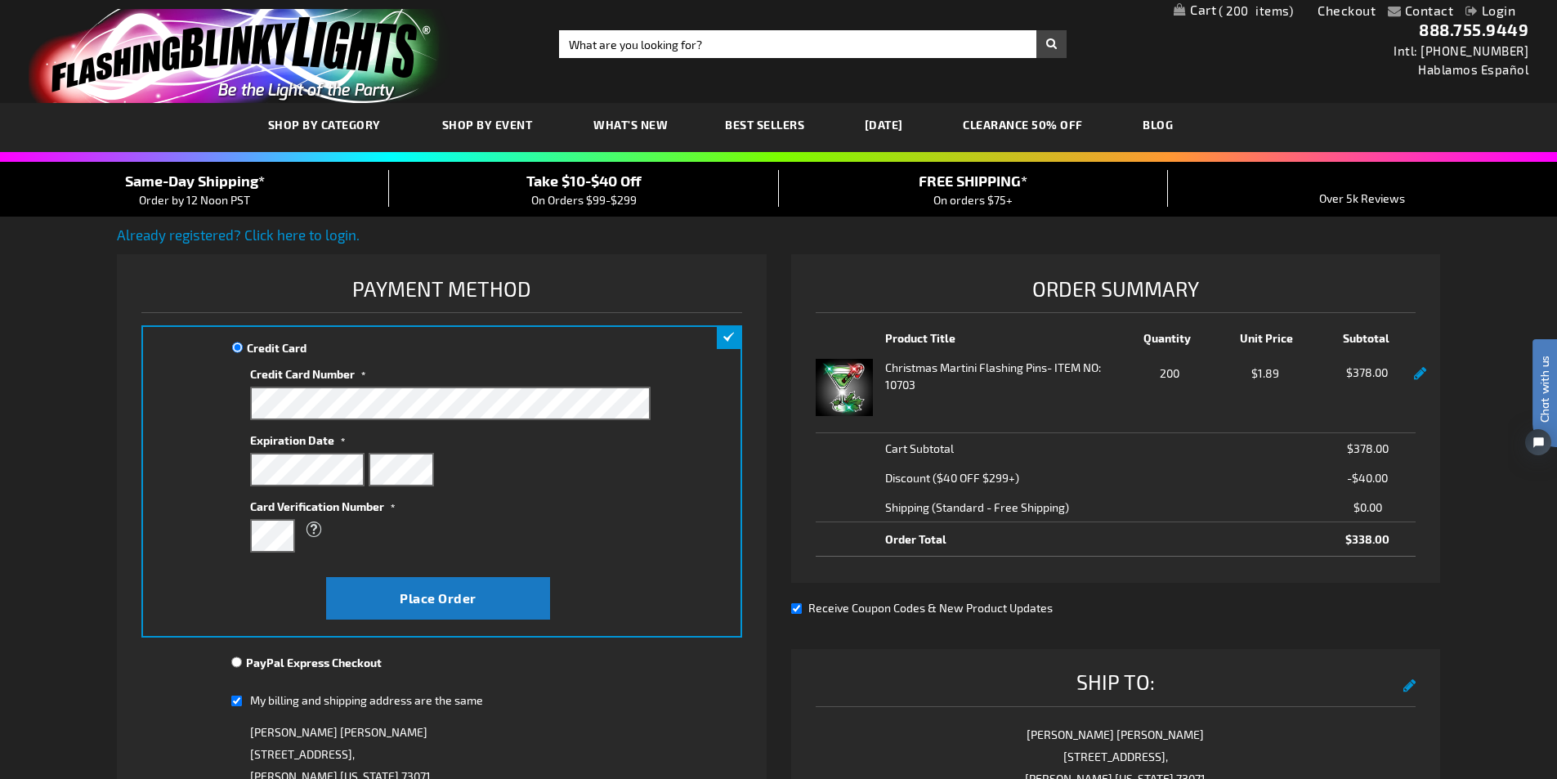
click at [1407, 9] on link "Contact" at bounding box center [1429, 10] width 49 height 16
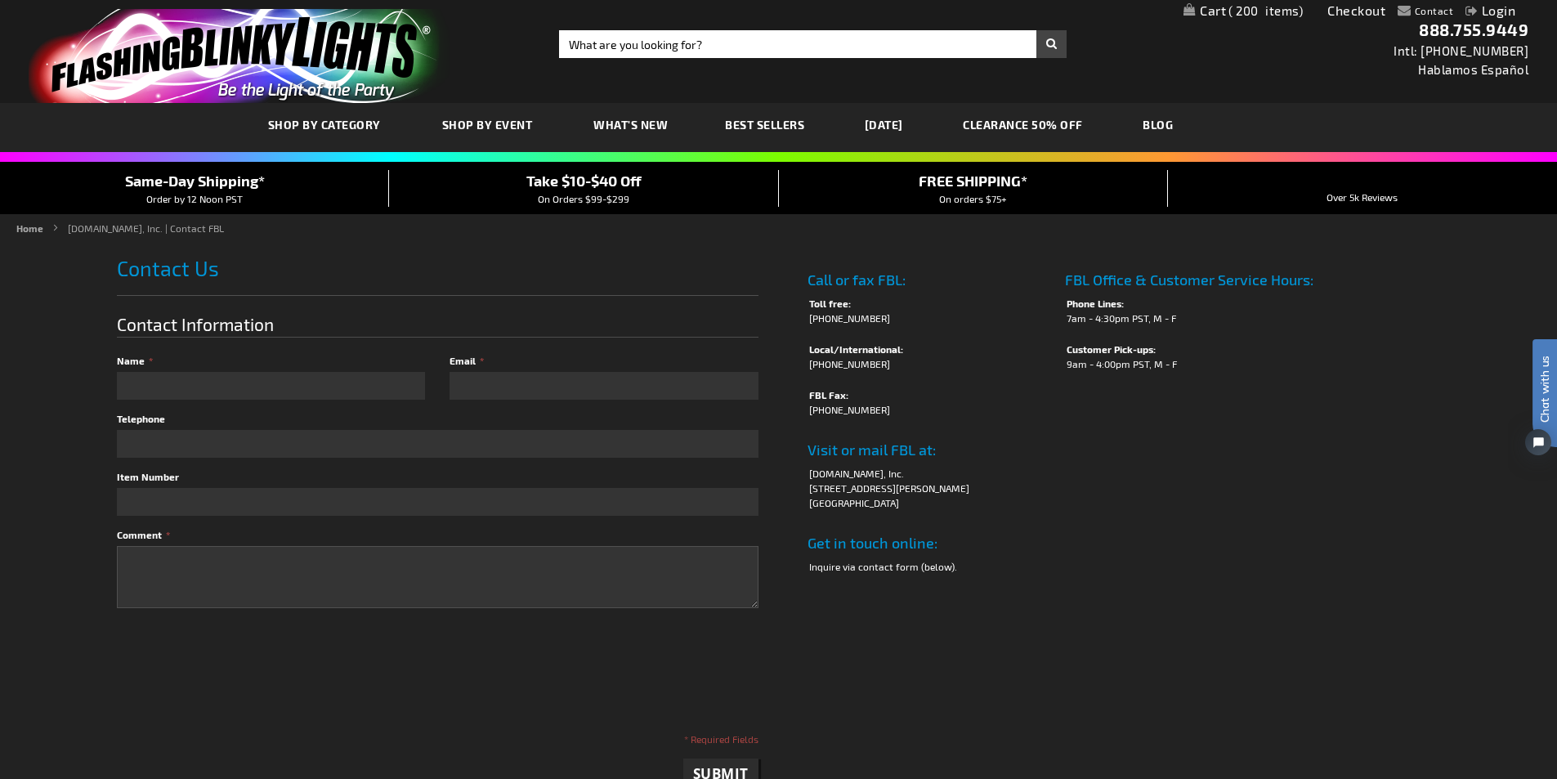
click at [1178, 488] on td "FBL Office & Customer Service Hours: Phone Lines: 7am - 4:30pm PST, M - F Custo…" at bounding box center [1248, 427] width 383 height 340
click at [1263, 11] on span "200" at bounding box center [1265, 10] width 74 height 15
